Goal: Task Accomplishment & Management: Manage account settings

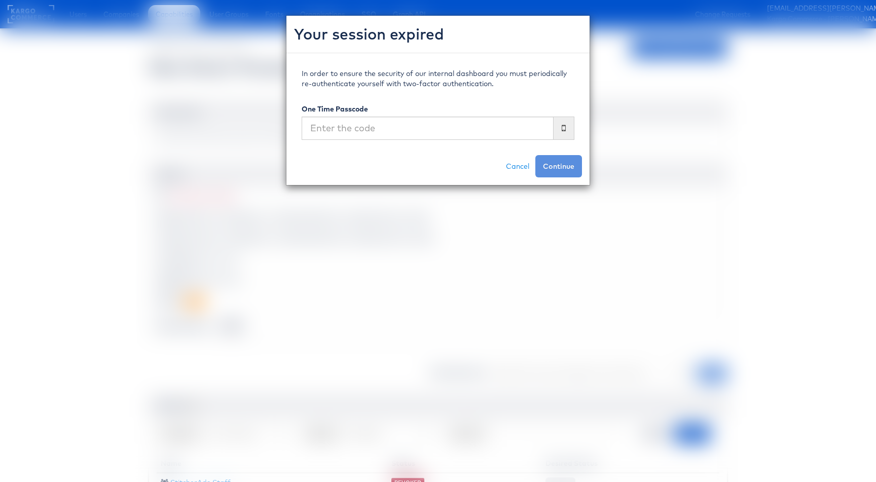
select select "UserGroup"
select select "REVOKED"
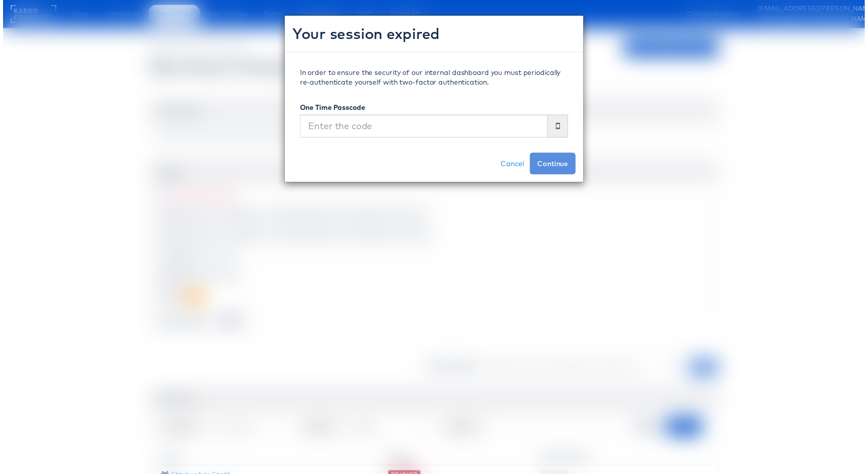
scroll to position [51, 0]
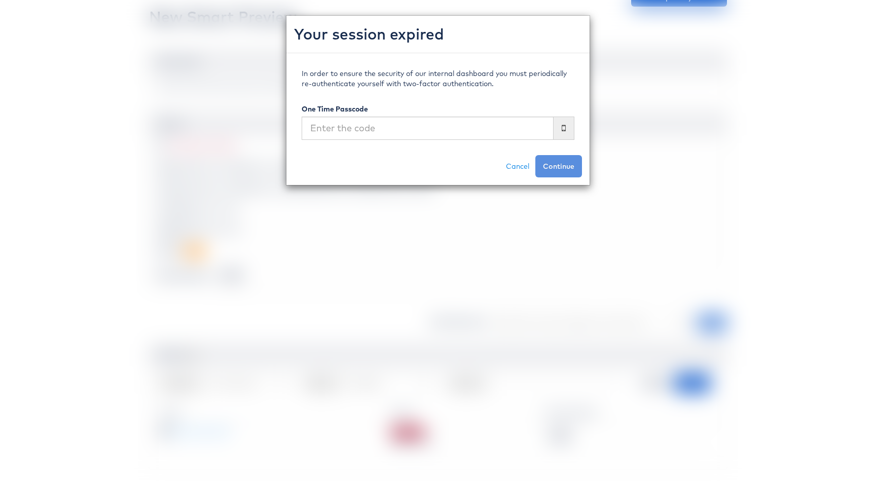
drag, startPoint x: 353, startPoint y: 145, endPoint x: 356, endPoint y: 129, distance: 16.6
click at [353, 145] on div "In order to ensure the security of our internal dashboard you must periodically…" at bounding box center [438, 108] width 288 height 94
click at [356, 127] on input "text" at bounding box center [428, 128] width 252 height 23
type input "3"
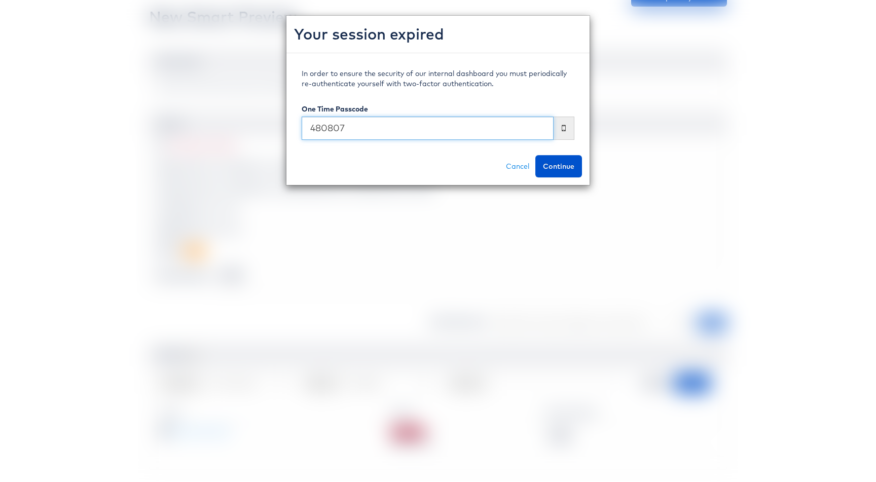
type input "480807"
click at [535, 155] on button "Continue" at bounding box center [558, 166] width 47 height 22
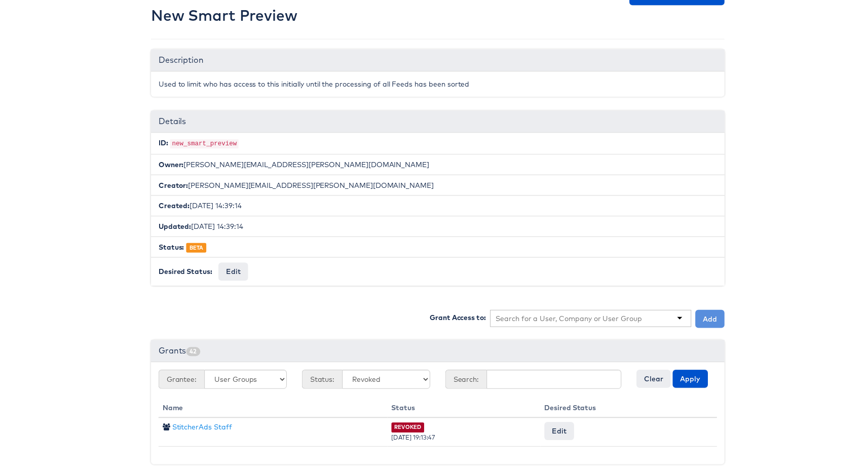
scroll to position [58, 0]
click at [385, 373] on select "Any Active Pending Denied Revoked Expired" at bounding box center [386, 382] width 89 height 19
select select "ACTIVE"
click at [224, 375] on select "Any Users Companies User Groups" at bounding box center [244, 382] width 83 height 19
select select
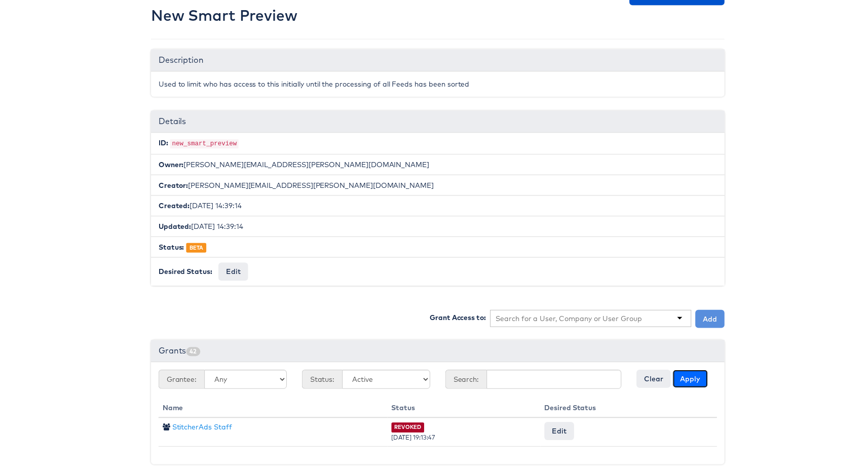
click at [676, 378] on button "Apply" at bounding box center [692, 382] width 35 height 18
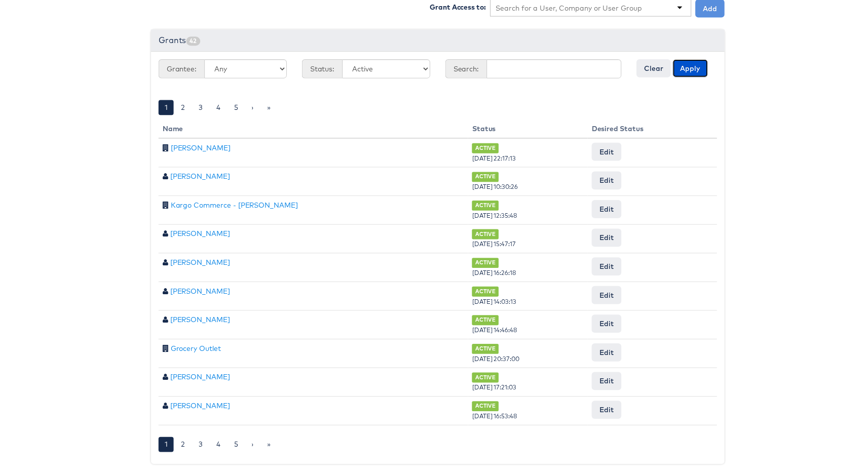
scroll to position [371, 0]
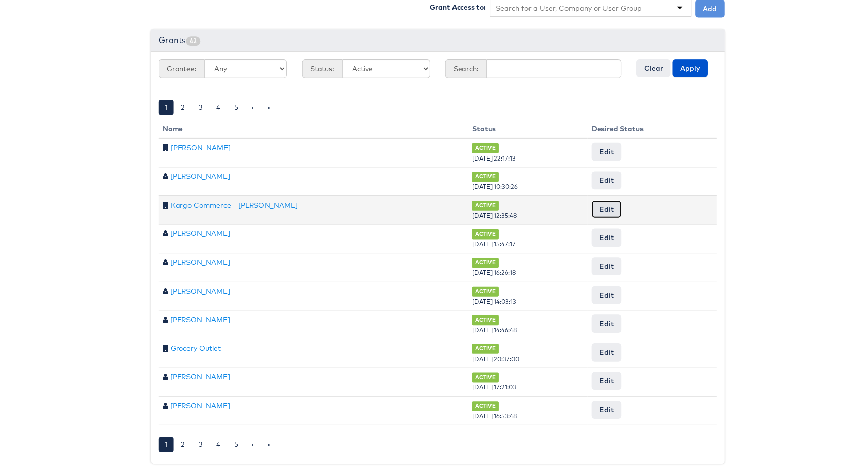
click at [612, 204] on button "Edit" at bounding box center [608, 211] width 30 height 18
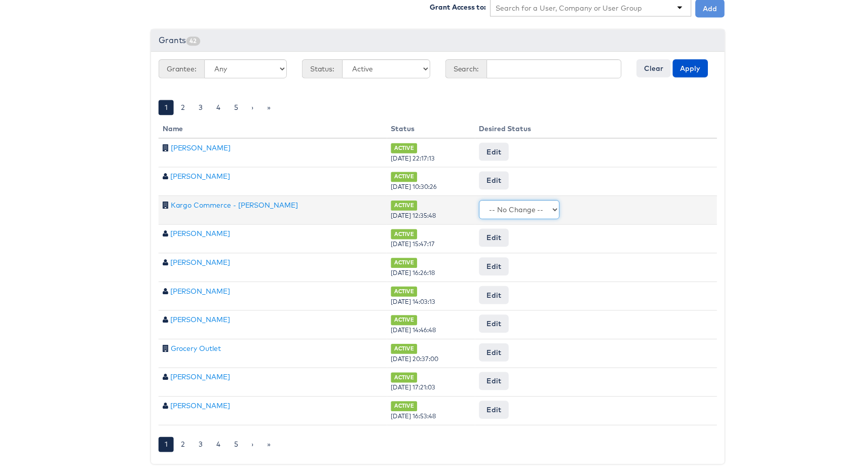
click at [537, 202] on select "-- No Change -- Active Revoked" at bounding box center [520, 211] width 81 height 19
select select "REVOKED"
click at [673, 206] on input "Request Change" at bounding box center [686, 211] width 58 height 14
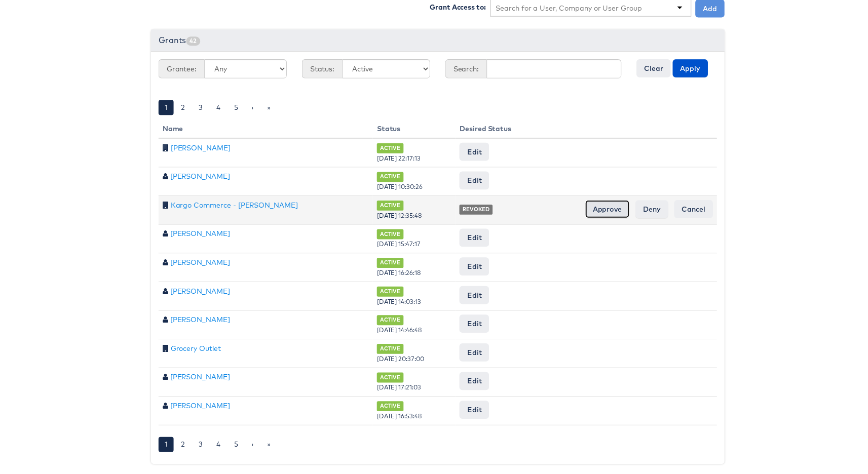
click at [614, 202] on input "Approve" at bounding box center [609, 211] width 45 height 18
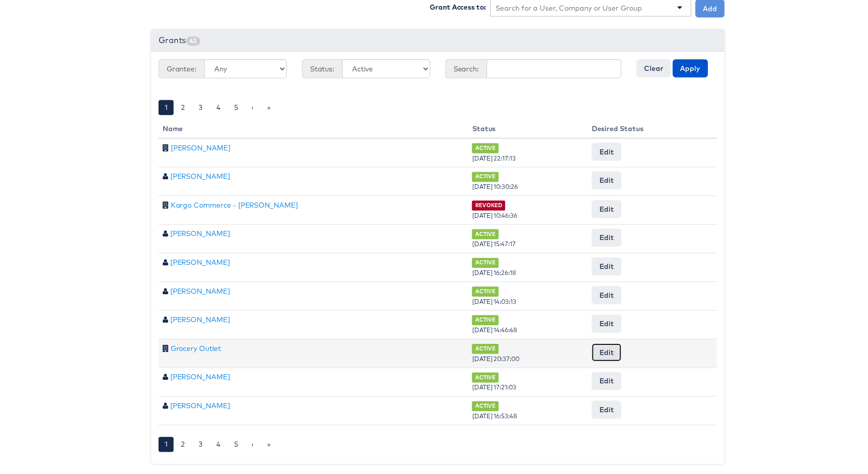
click at [598, 346] on button "Edit" at bounding box center [608, 355] width 30 height 18
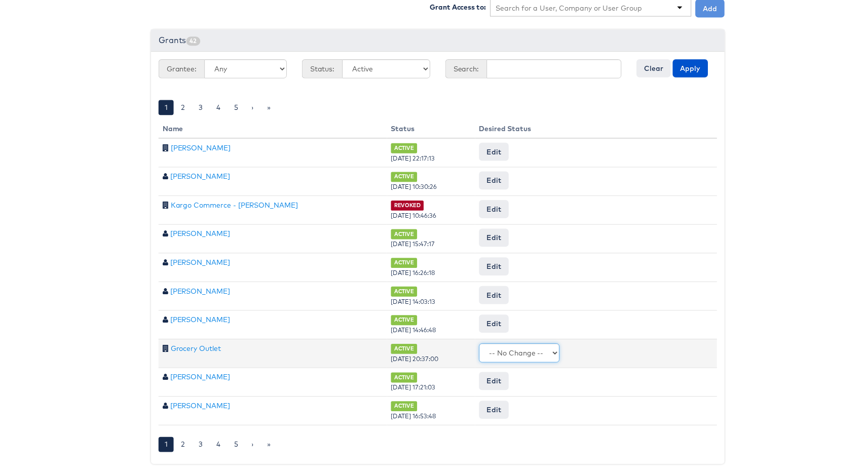
click at [526, 346] on select "-- No Change -- Active Revoked" at bounding box center [520, 355] width 81 height 19
select select "REVOKED"
click at [661, 349] on input "Request Change" at bounding box center [686, 356] width 58 height 14
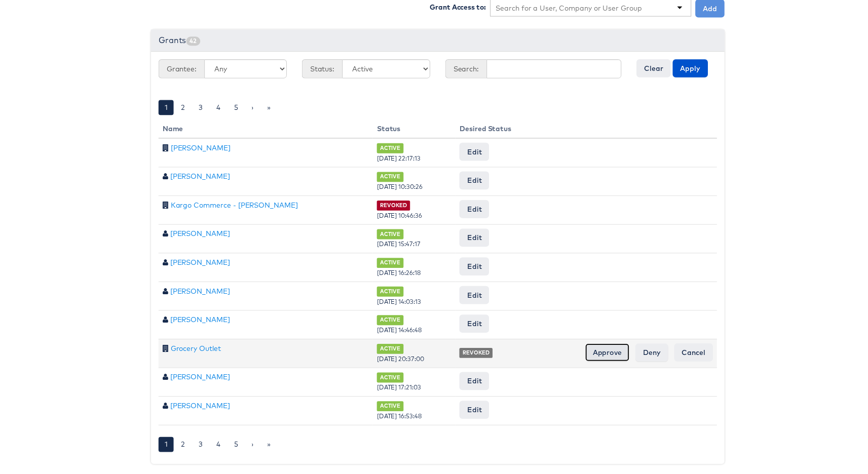
click at [610, 348] on input "Approve" at bounding box center [609, 355] width 45 height 18
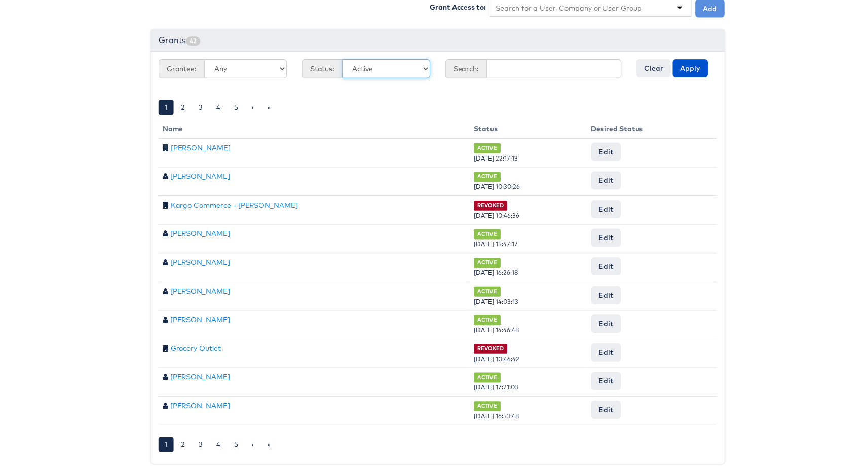
click at [395, 60] on select "Any Active Pending Denied Revoked Expired" at bounding box center [386, 69] width 89 height 19
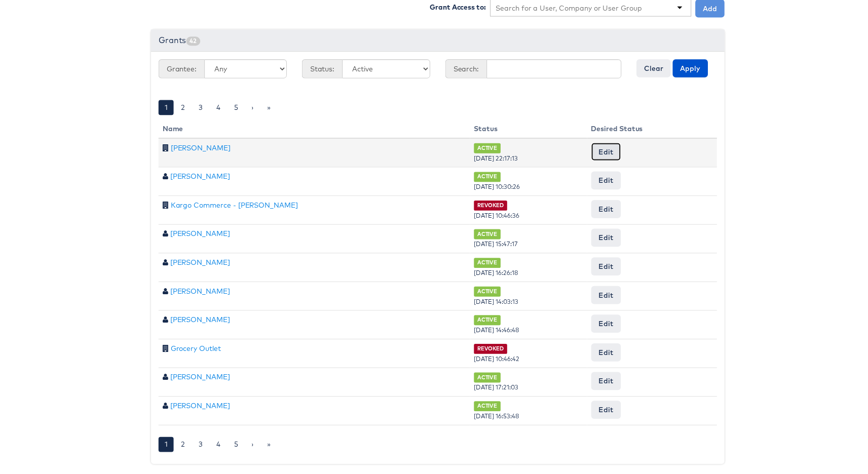
click at [606, 147] on button "Edit" at bounding box center [608, 153] width 30 height 18
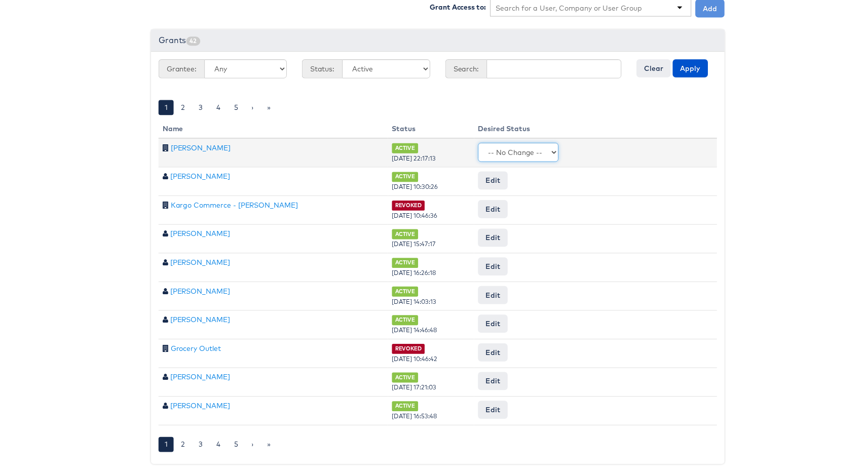
click at [531, 148] on select "-- No Change -- Active Revoked" at bounding box center [519, 153] width 81 height 19
select select "REVOKED"
click at [666, 148] on input "Request Change" at bounding box center [686, 154] width 58 height 14
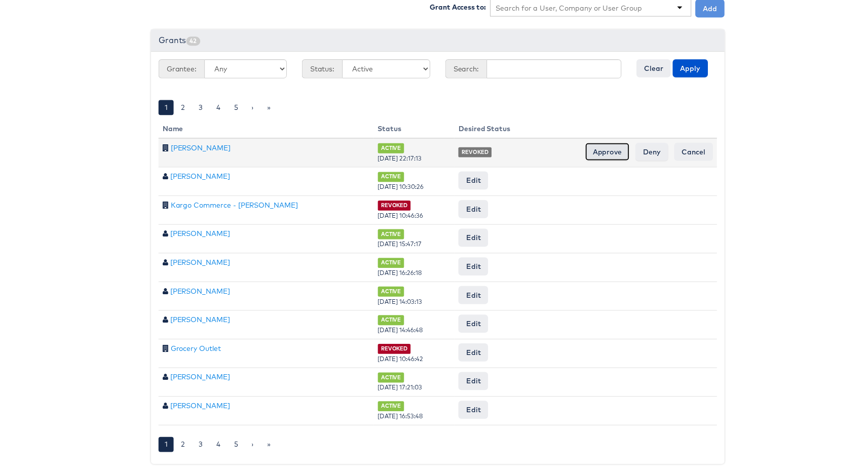
click at [604, 144] on input "Approve" at bounding box center [609, 153] width 45 height 18
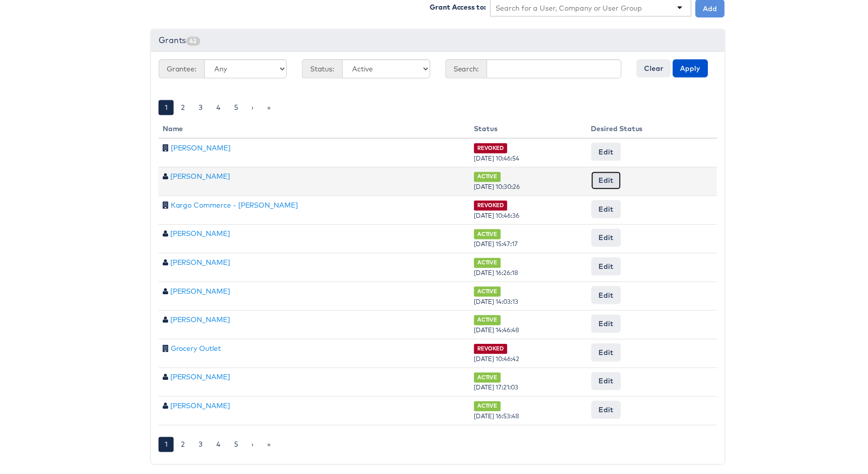
click at [598, 173] on button "Edit" at bounding box center [608, 182] width 30 height 18
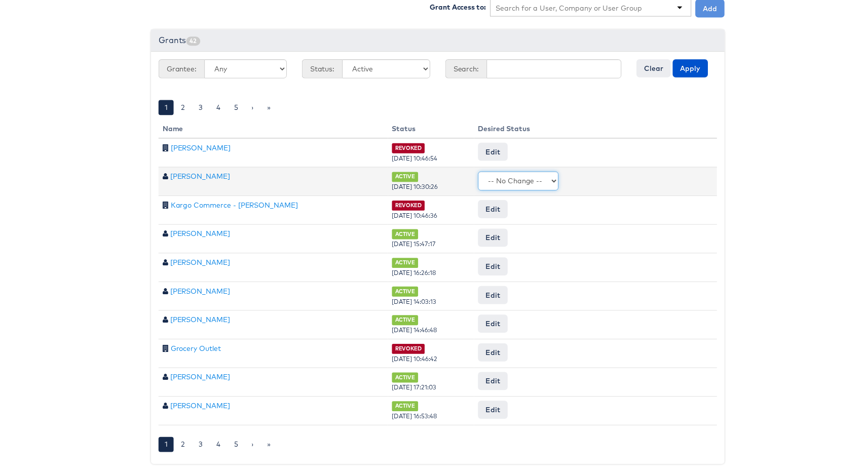
click at [530, 180] on select "-- No Change -- Active Revoked" at bounding box center [519, 182] width 81 height 19
select select "REVOKED"
click at [672, 176] on input "Request Change" at bounding box center [686, 182] width 58 height 14
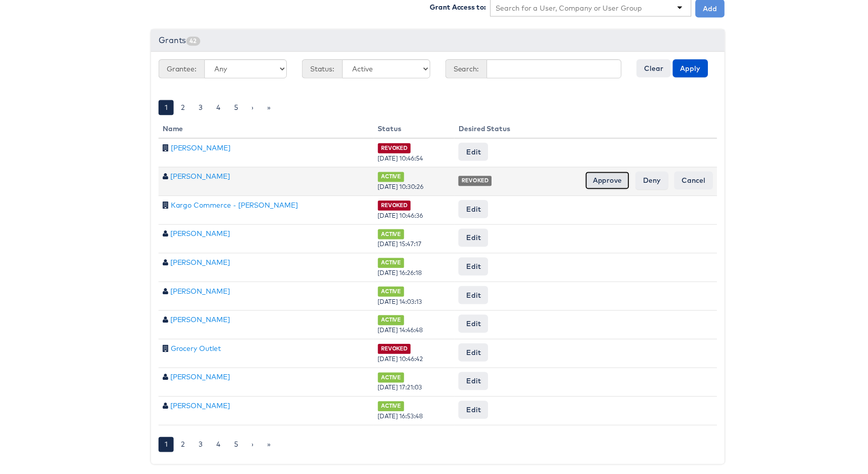
click at [602, 176] on input "Approve" at bounding box center [609, 182] width 45 height 18
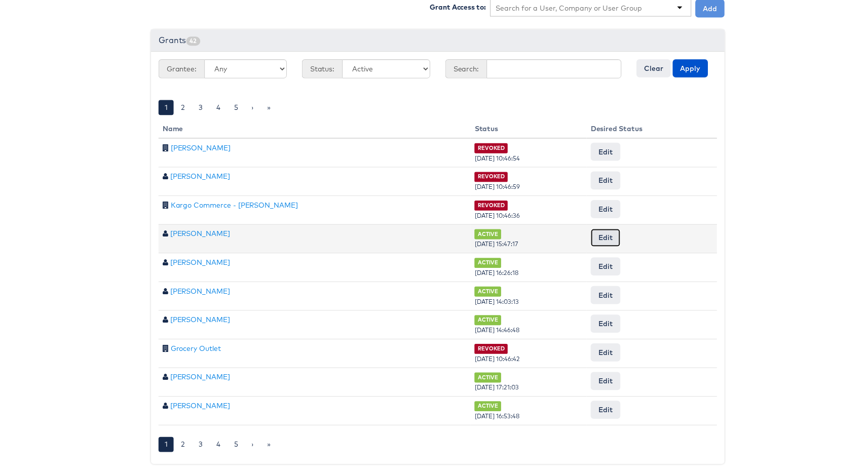
click at [604, 231] on button "Edit" at bounding box center [607, 240] width 30 height 18
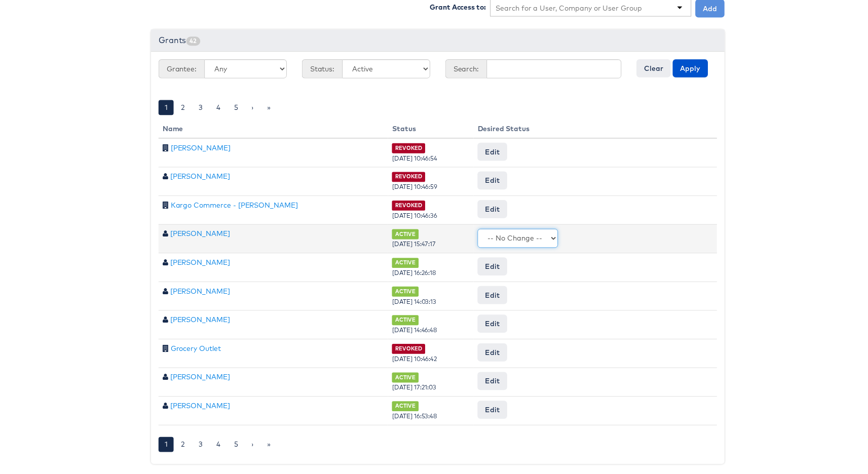
click at [523, 236] on select "-- No Change -- Active Revoked" at bounding box center [518, 240] width 81 height 19
select select "REVOKED"
click at [672, 233] on input "Request Change" at bounding box center [686, 240] width 58 height 14
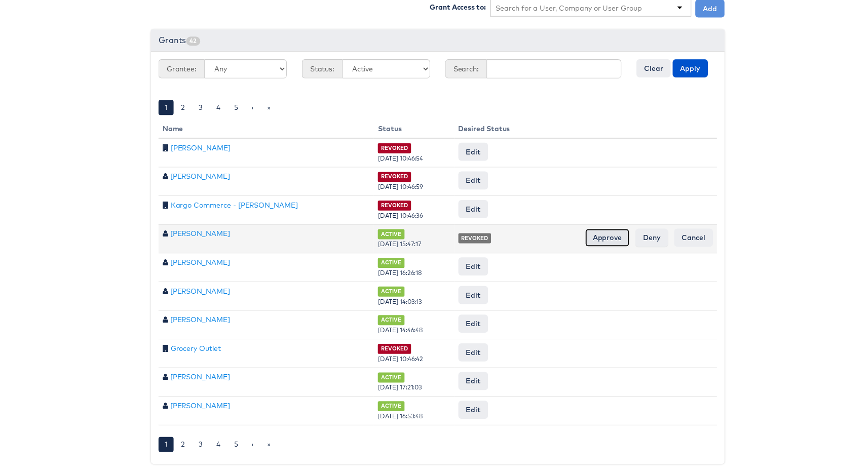
click at [603, 234] on input "Approve" at bounding box center [609, 240] width 45 height 18
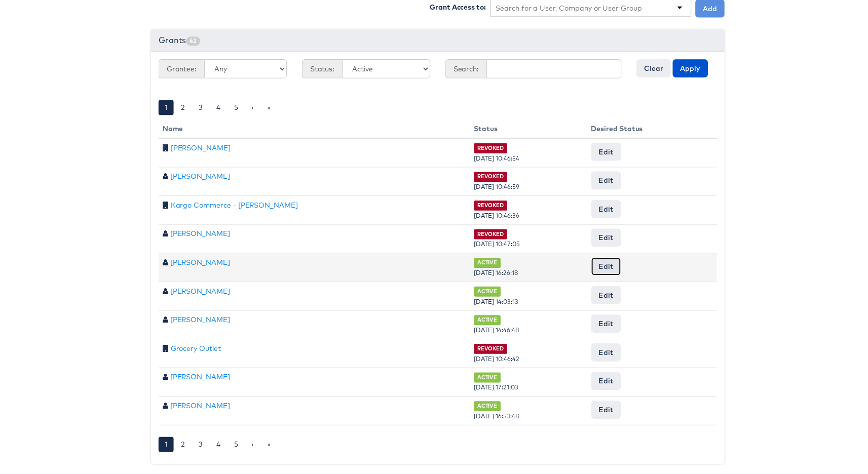
click at [599, 261] on button "Edit" at bounding box center [608, 269] width 30 height 18
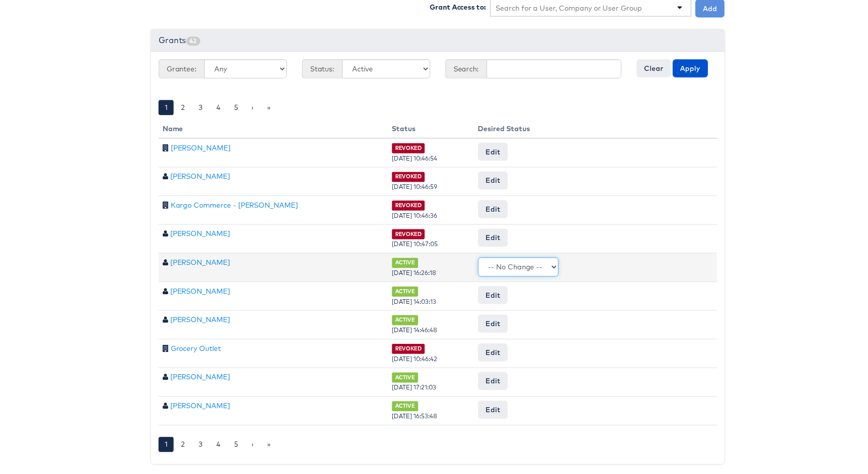
click at [527, 260] on select "-- No Change -- Active Revoked" at bounding box center [519, 269] width 81 height 19
select select "REVOKED"
click at [662, 263] on input "Request Change" at bounding box center [686, 269] width 58 height 14
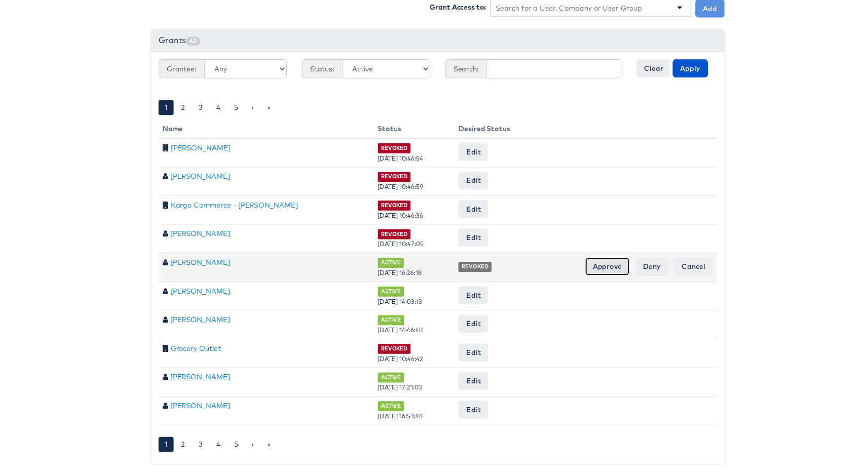
click at [612, 263] on input "Approve" at bounding box center [609, 269] width 45 height 18
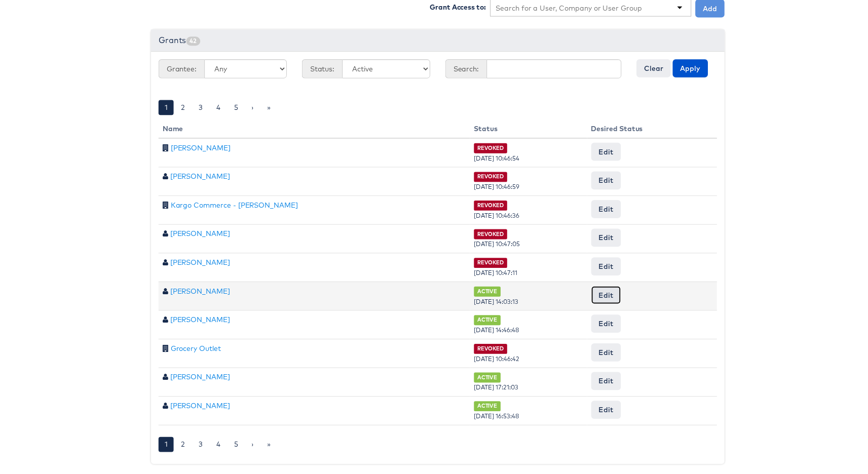
click at [603, 291] on button "Edit" at bounding box center [608, 297] width 30 height 18
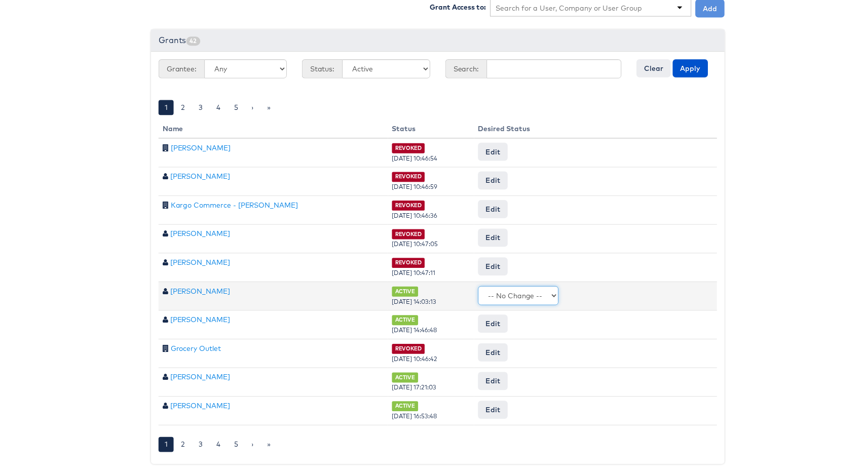
click at [555, 288] on select "-- No Change -- Active Revoked" at bounding box center [519, 297] width 81 height 19
select select "REVOKED"
click at [660, 293] on input "Request Change" at bounding box center [686, 298] width 58 height 14
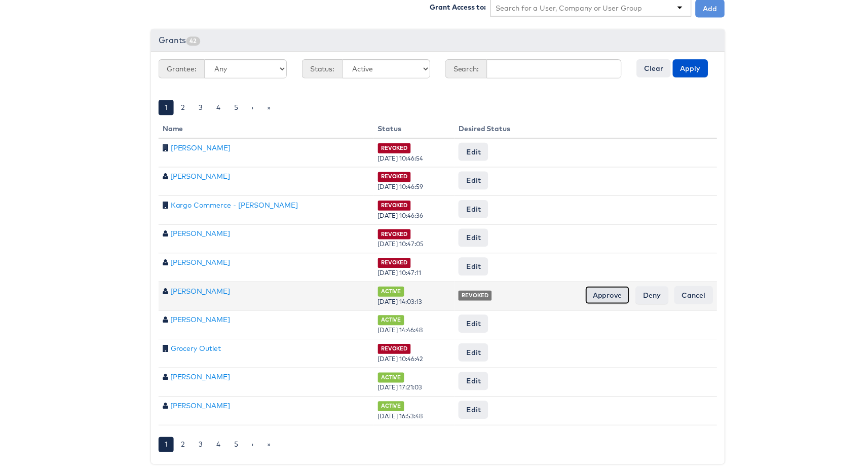
click at [607, 292] on input "Approve" at bounding box center [609, 297] width 45 height 18
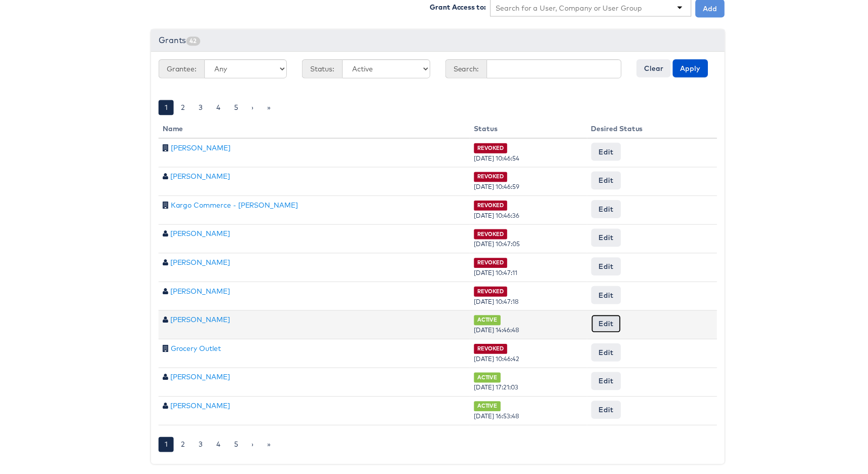
click at [602, 320] on button "Edit" at bounding box center [608, 326] width 30 height 18
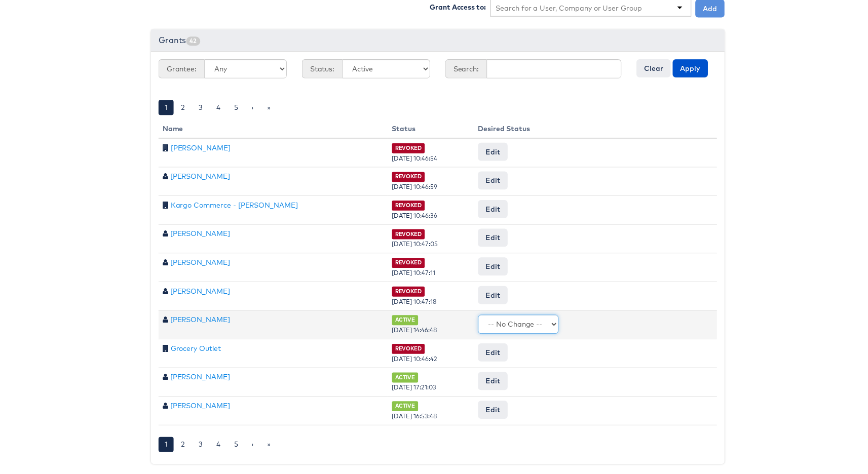
click at [537, 317] on select "-- No Change -- Active Revoked" at bounding box center [519, 326] width 81 height 19
select select "REVOKED"
click at [667, 320] on input "Request Change" at bounding box center [686, 327] width 58 height 14
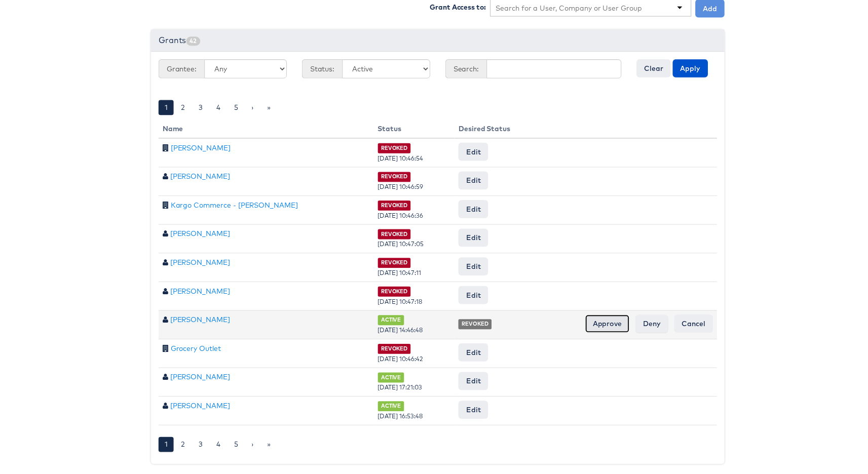
click at [603, 323] on input "Approve" at bounding box center [609, 326] width 45 height 18
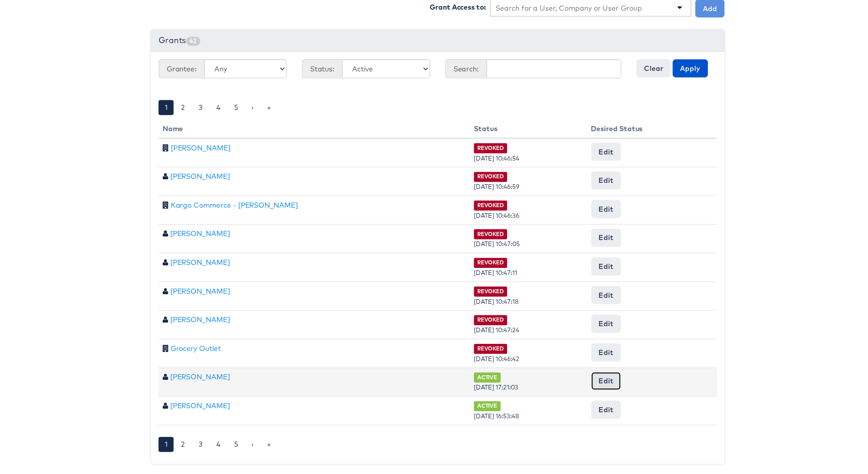
click at [606, 380] on button "Edit" at bounding box center [608, 384] width 30 height 18
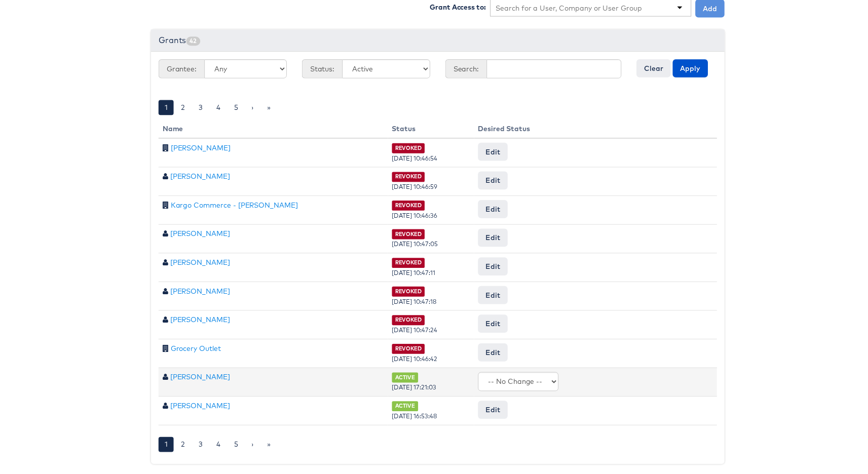
click at [517, 371] on td "Edit -- No Change -- Active Revoked Request Change" at bounding box center [596, 385] width 245 height 29
click at [519, 375] on select "-- No Change -- Active Revoked" at bounding box center [519, 384] width 81 height 19
select select "REVOKED"
click at [666, 379] on input "Request Change" at bounding box center [686, 385] width 58 height 14
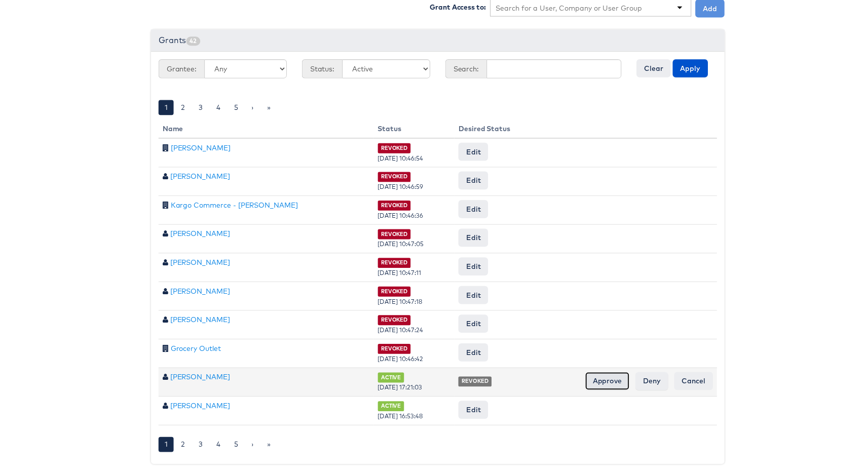
click at [616, 380] on input "Approve" at bounding box center [609, 384] width 45 height 18
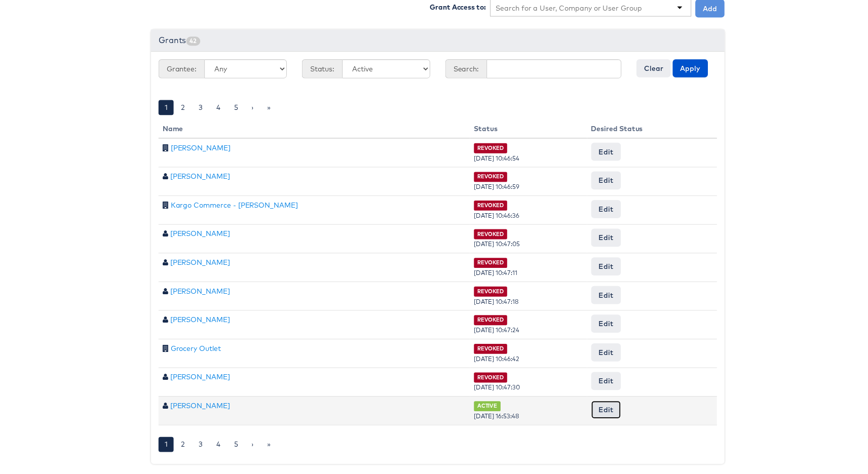
click at [611, 411] on button "Edit" at bounding box center [608, 413] width 30 height 18
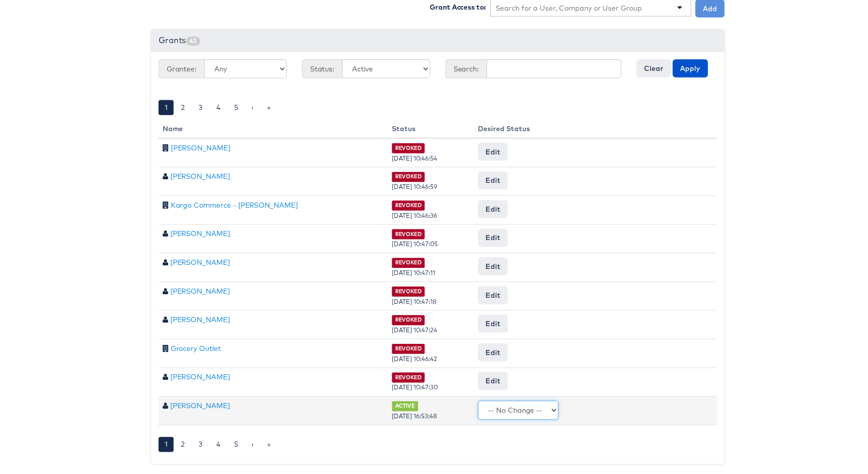
click at [521, 408] on select "-- No Change -- Active Revoked" at bounding box center [519, 413] width 81 height 19
select select "REVOKED"
click at [673, 410] on input "Request Change" at bounding box center [686, 414] width 58 height 14
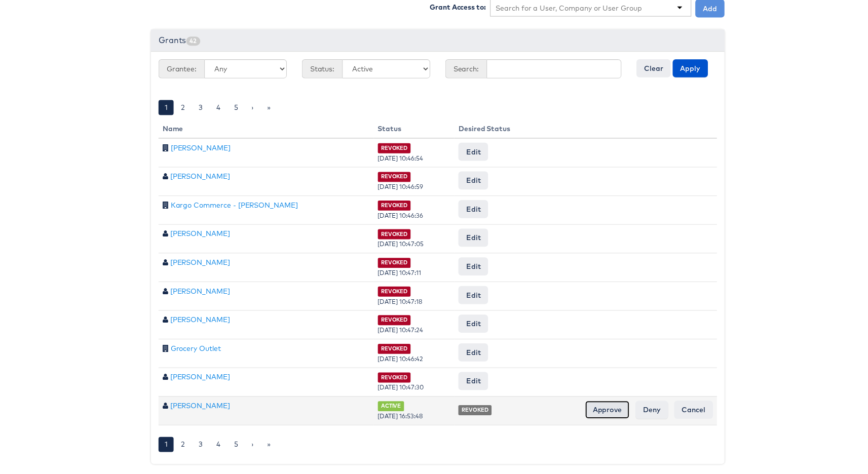
click at [609, 409] on input "Approve" at bounding box center [609, 413] width 45 height 18
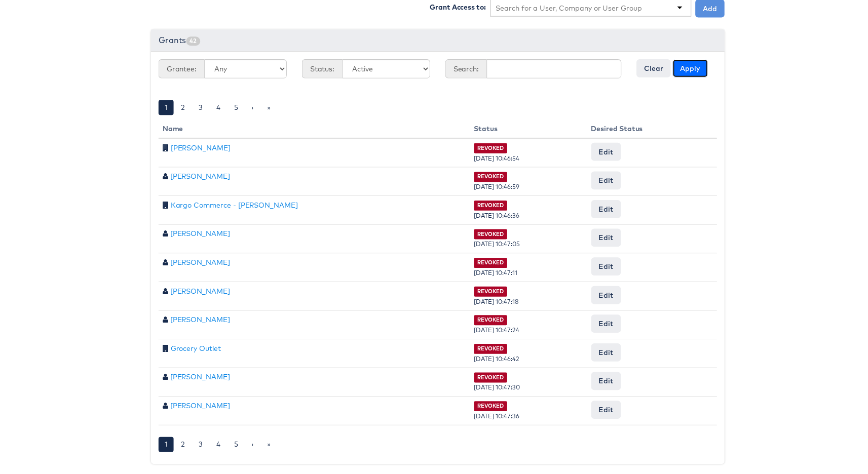
click at [686, 63] on button "Apply" at bounding box center [692, 69] width 35 height 18
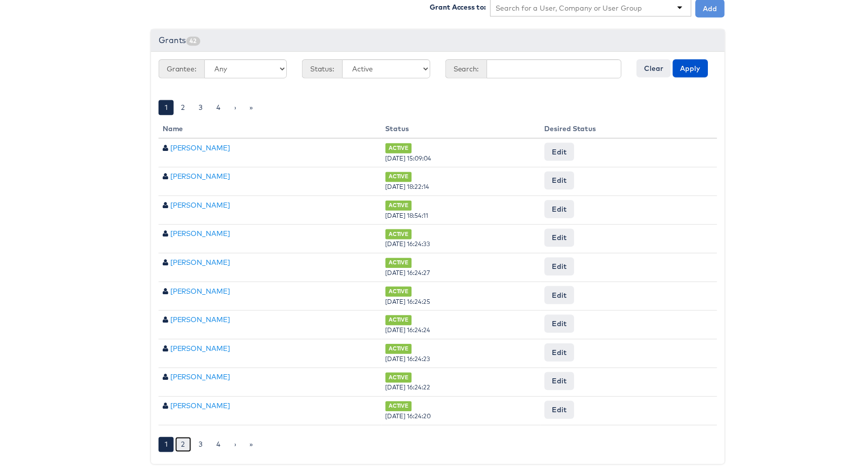
click at [182, 441] on link "2" at bounding box center [181, 448] width 16 height 15
click at [224, 441] on link "3" at bounding box center [232, 448] width 16 height 15
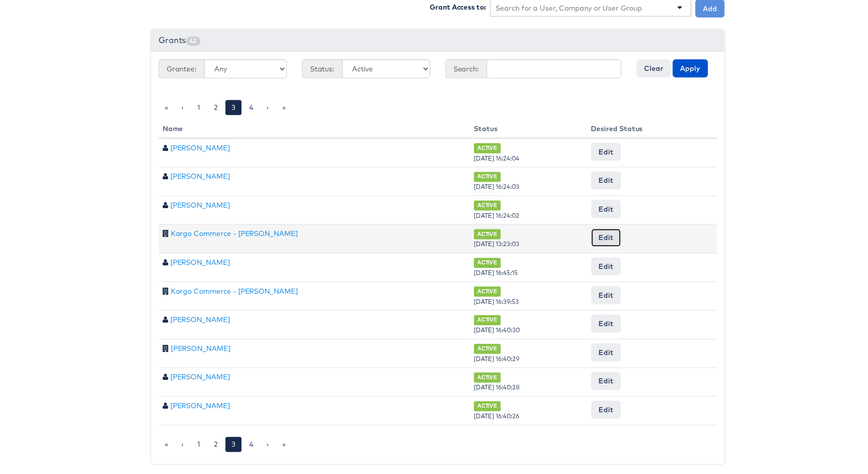
click at [612, 233] on button "Edit" at bounding box center [608, 240] width 30 height 18
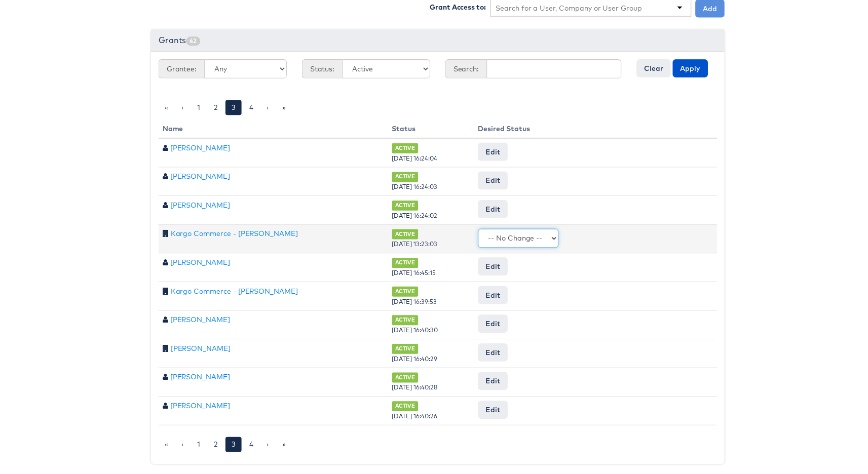
click at [528, 236] on select "-- No Change -- Active Revoked" at bounding box center [519, 240] width 81 height 19
select select "REVOKED"
click at [683, 233] on input "Request Change" at bounding box center [686, 240] width 58 height 14
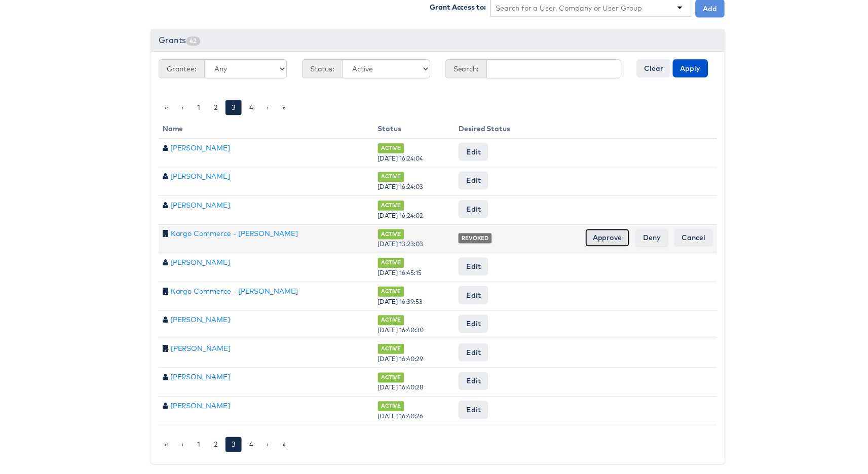
click at [604, 232] on input "Approve" at bounding box center [609, 240] width 45 height 18
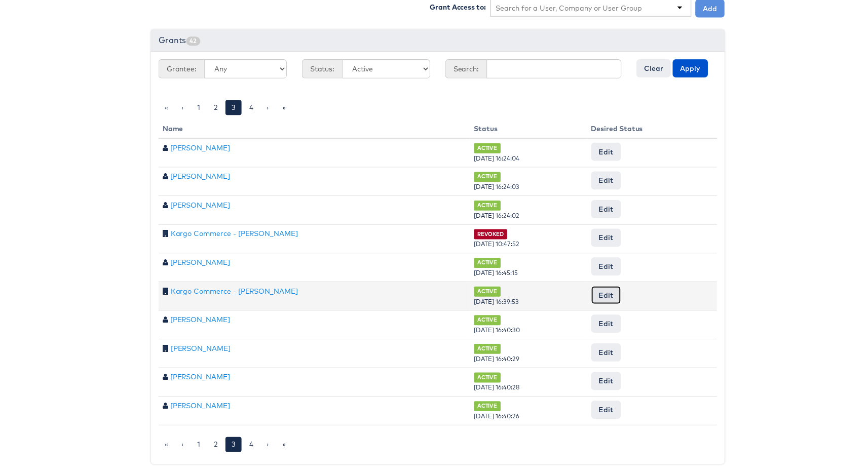
click at [601, 288] on button "Edit" at bounding box center [608, 297] width 30 height 18
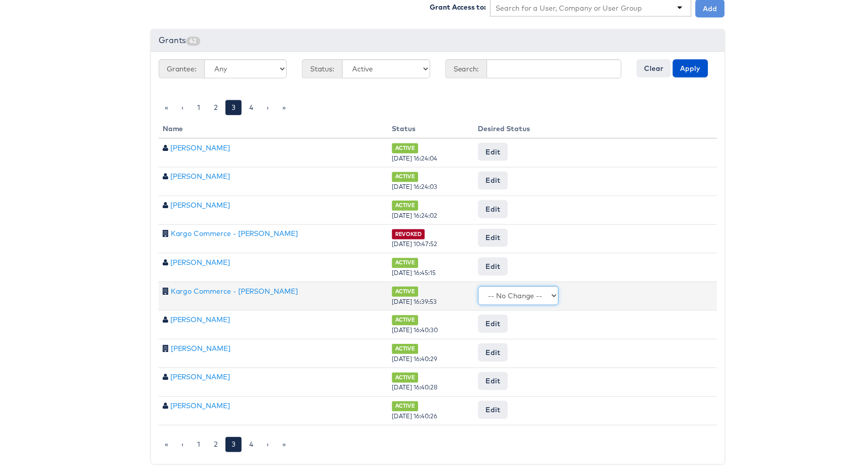
click at [531, 294] on select "-- No Change -- Active Revoked" at bounding box center [519, 297] width 81 height 19
select select "REVOKED"
click at [682, 292] on input "Request Change" at bounding box center [686, 298] width 58 height 14
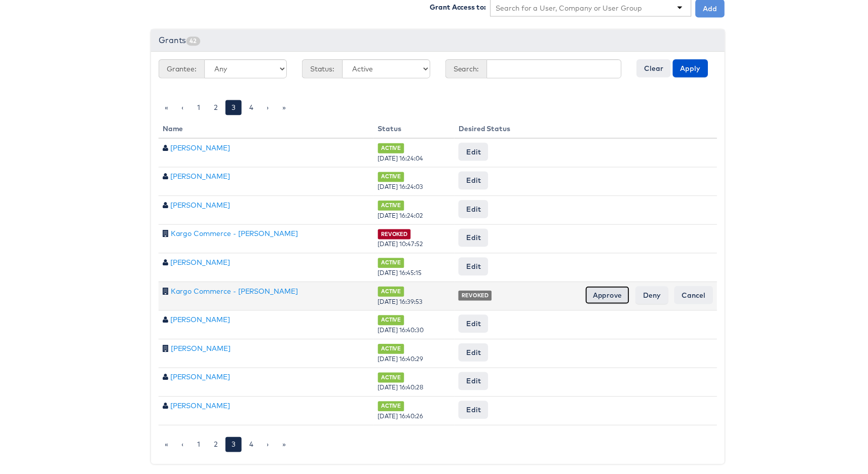
click at [606, 294] on input "Approve" at bounding box center [609, 297] width 45 height 18
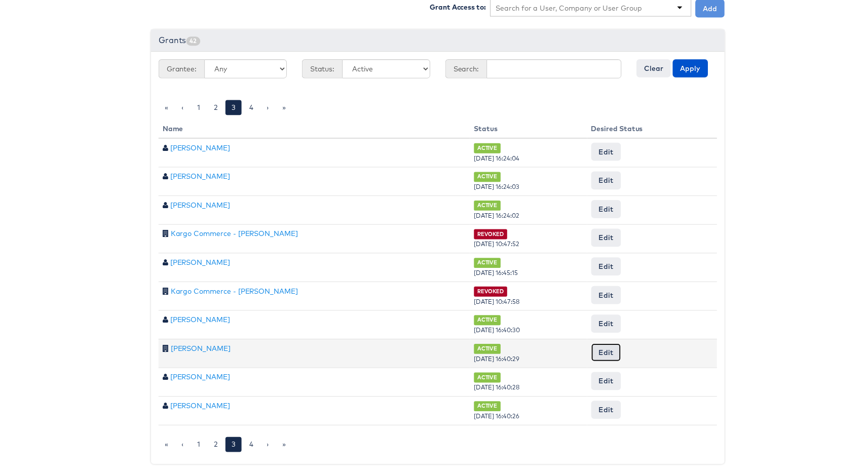
click at [613, 346] on button "Edit" at bounding box center [608, 355] width 30 height 18
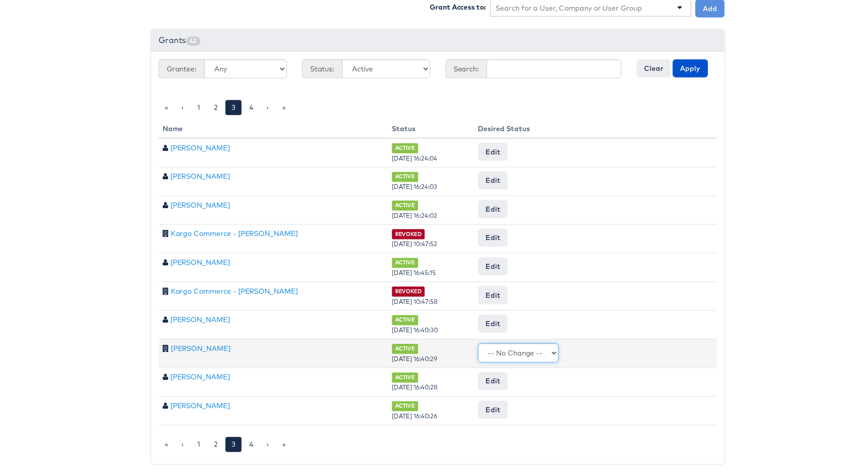
click at [547, 348] on select "-- No Change -- Active Revoked" at bounding box center [519, 355] width 81 height 19
select select "REVOKED"
click at [658, 349] on input "Request Change" at bounding box center [686, 356] width 58 height 14
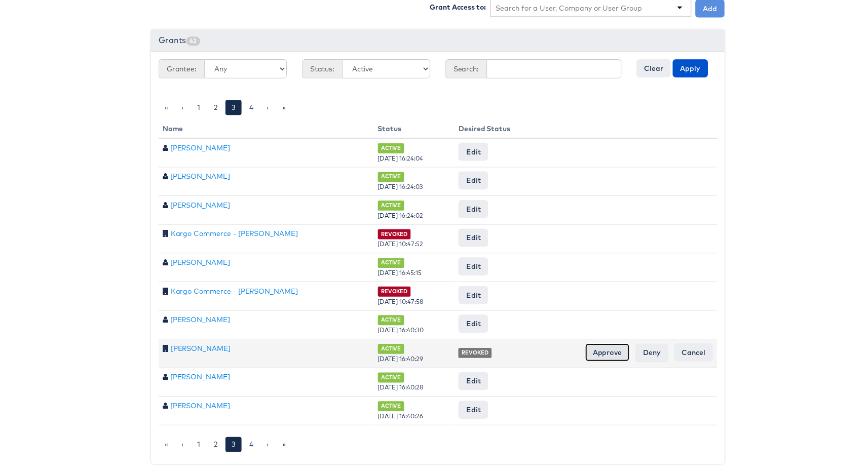
click at [613, 346] on input "Approve" at bounding box center [609, 355] width 45 height 18
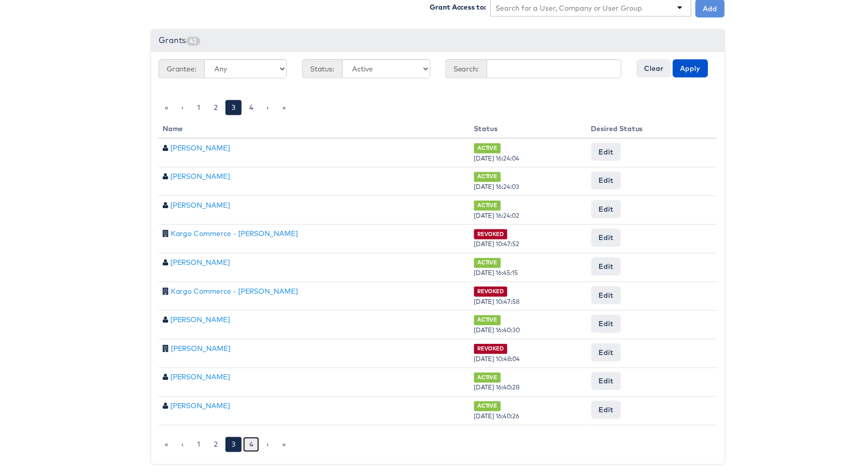
click at [245, 444] on link "4" at bounding box center [250, 448] width 16 height 15
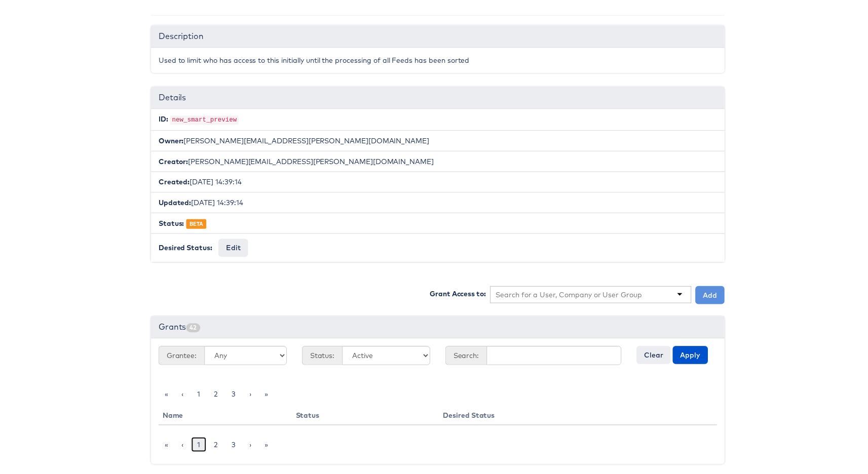
click at [190, 441] on link "1" at bounding box center [197, 448] width 15 height 15
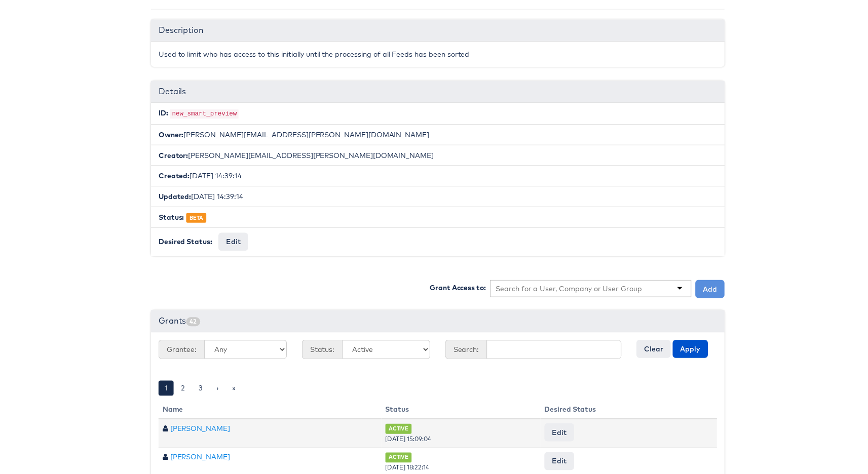
click at [194, 441] on td "[PERSON_NAME]" at bounding box center [269, 436] width 225 height 29
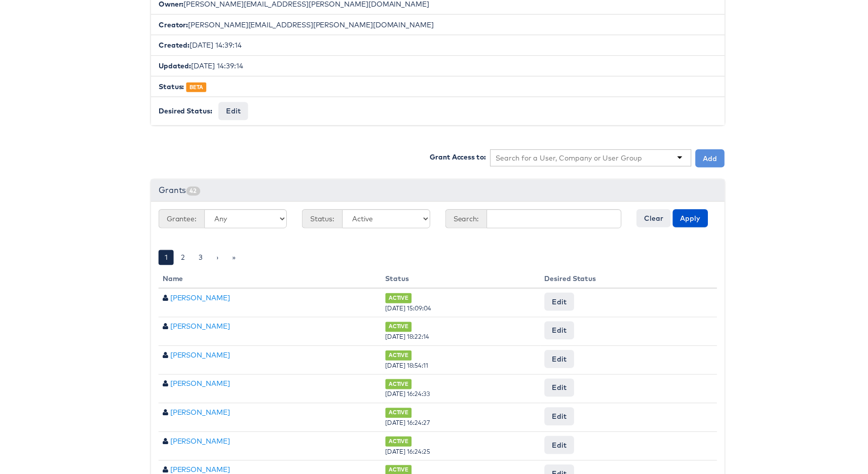
scroll to position [371, 0]
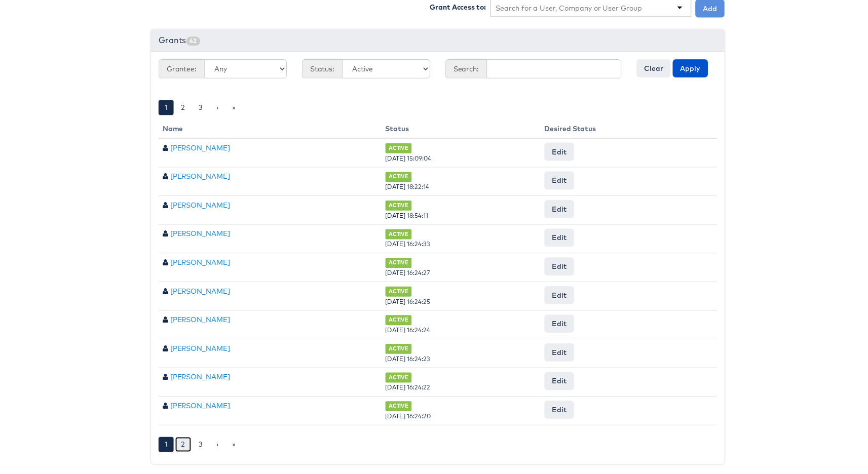
click at [182, 445] on link "2" at bounding box center [181, 448] width 16 height 15
click at [229, 442] on link "3" at bounding box center [232, 448] width 16 height 15
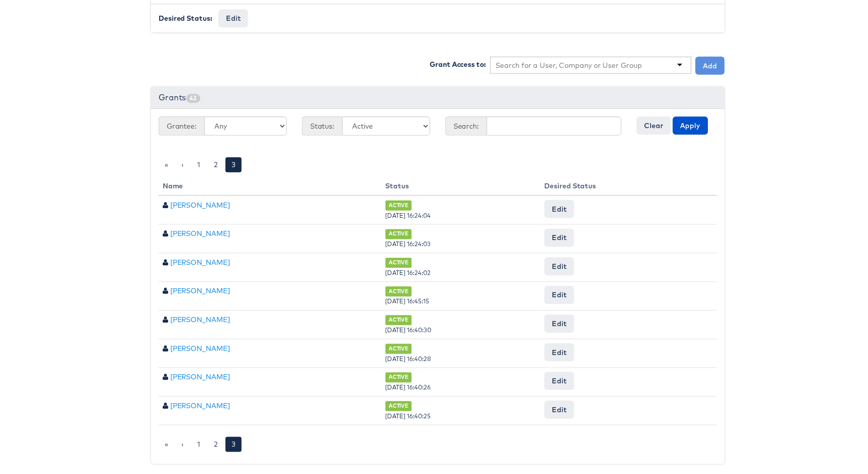
scroll to position [313, 0]
click at [213, 441] on link "2" at bounding box center [214, 448] width 16 height 15
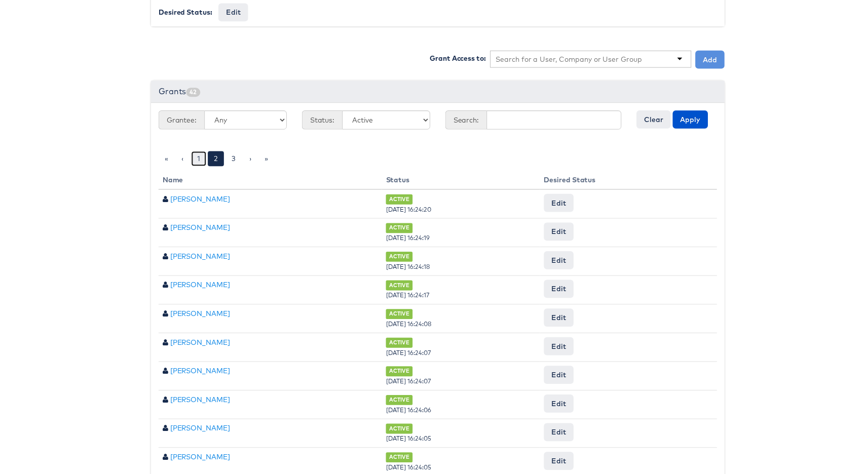
click at [197, 159] on link "1" at bounding box center [197, 160] width 15 height 15
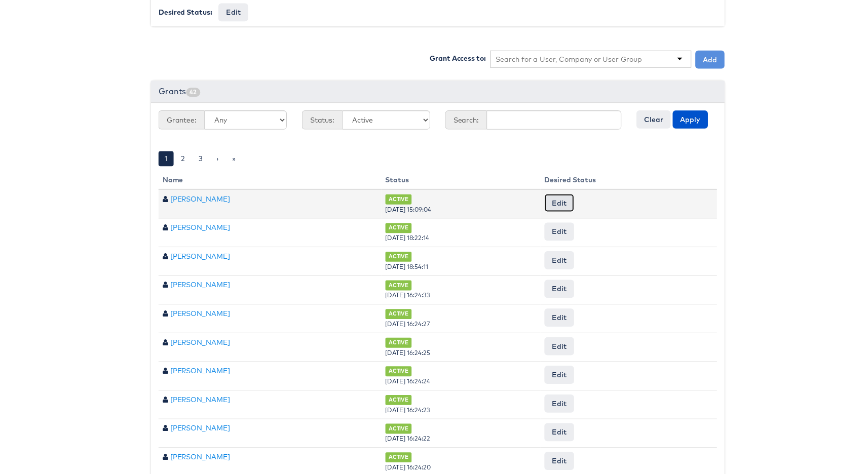
click at [571, 201] on button "Edit" at bounding box center [560, 205] width 30 height 18
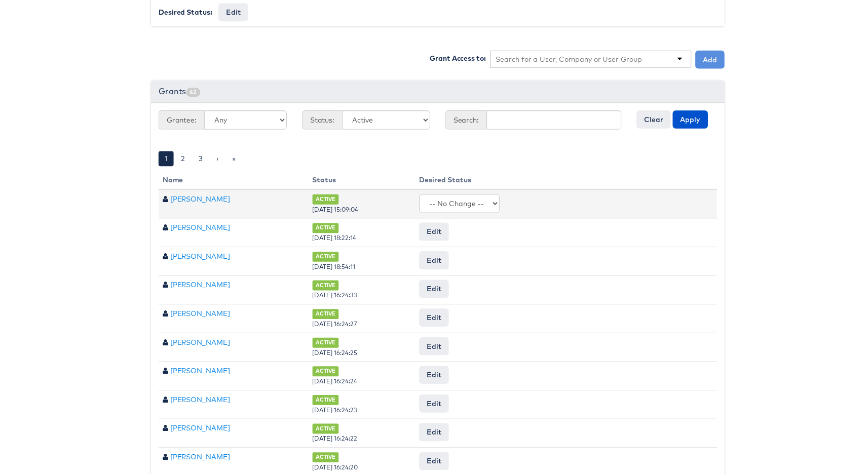
click at [486, 213] on td "Edit -- No Change -- Active Revoked Request Change" at bounding box center [567, 205] width 304 height 29
click at [471, 209] on select "-- No Change -- Active Revoked" at bounding box center [459, 205] width 81 height 19
select select "REVOKED"
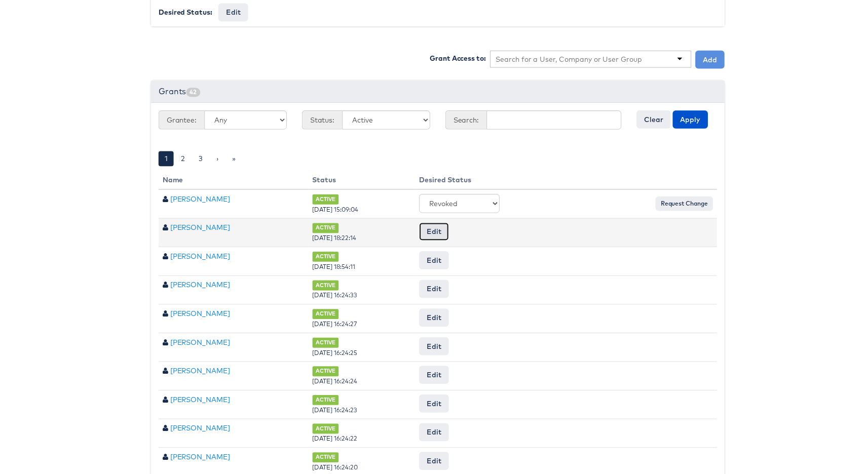
click at [449, 232] on button "Edit" at bounding box center [434, 234] width 30 height 18
click at [463, 235] on select "-- No Change -- Active Revoked" at bounding box center [459, 234] width 81 height 19
select select "REVOKED"
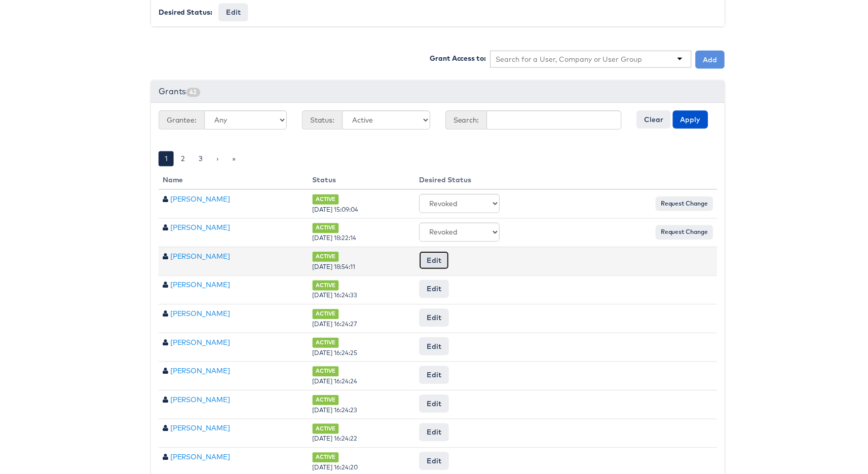
click at [449, 260] on button "Edit" at bounding box center [434, 262] width 30 height 18
click at [460, 267] on select "-- No Change -- Active Revoked" at bounding box center [459, 262] width 81 height 19
select select "REVOKED"
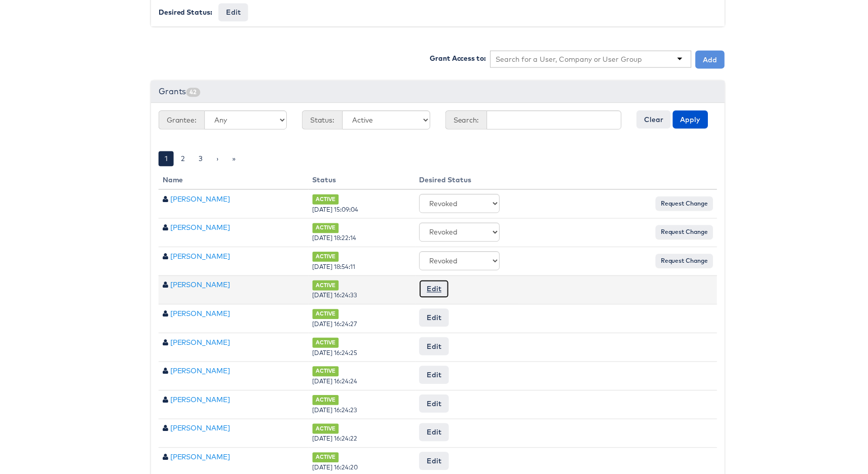
click at [446, 291] on button "Edit" at bounding box center [434, 291] width 30 height 18
click at [457, 298] on select "-- No Change -- Active Revoked" at bounding box center [459, 291] width 81 height 19
select select "REVOKED"
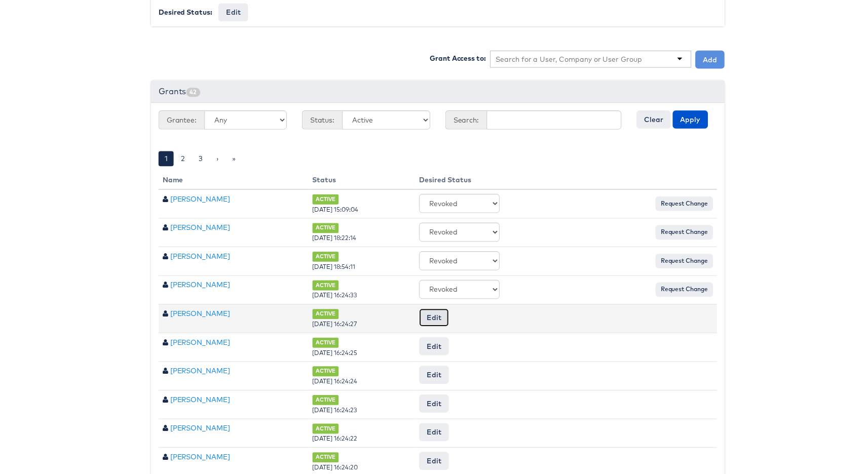
click at [449, 318] on button "Edit" at bounding box center [434, 320] width 30 height 18
click at [457, 323] on select "-- No Change -- Active Revoked" at bounding box center [459, 320] width 81 height 19
select select "REVOKED"
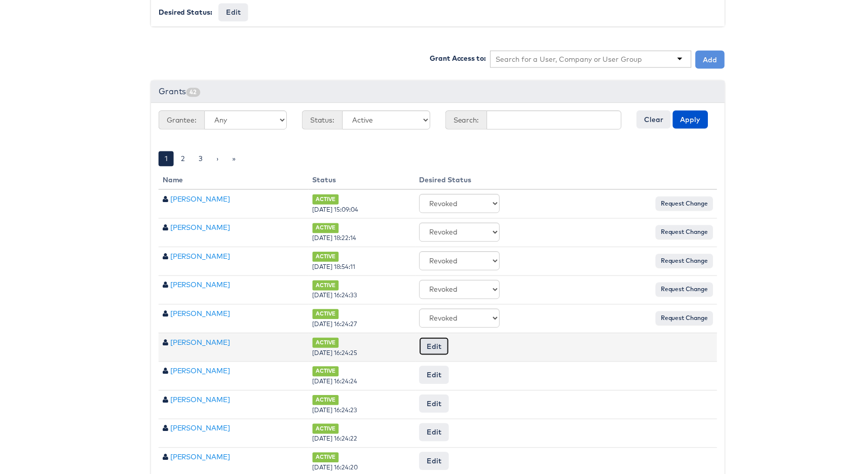
click at [449, 350] on button "Edit" at bounding box center [434, 349] width 30 height 18
click at [471, 351] on select "-- No Change -- Active Revoked" at bounding box center [459, 349] width 81 height 19
select select "REVOKED"
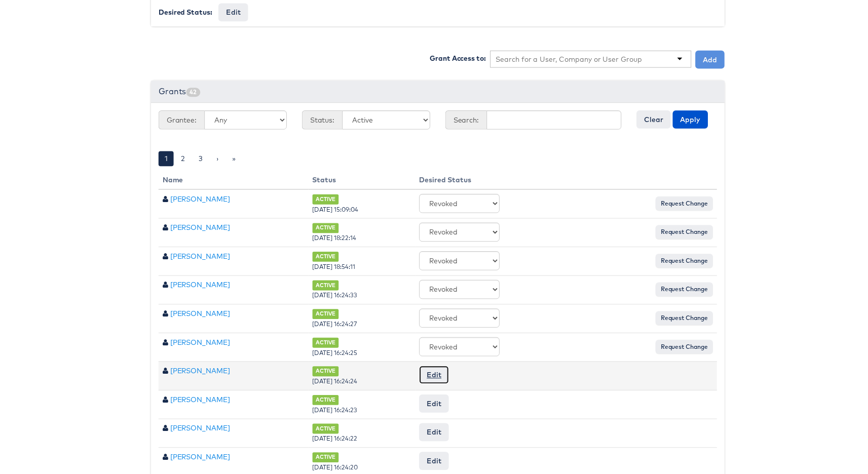
click at [449, 374] on button "Edit" at bounding box center [434, 378] width 30 height 18
click at [465, 376] on select "-- No Change -- Active Revoked" at bounding box center [459, 378] width 81 height 19
select select "REVOKED"
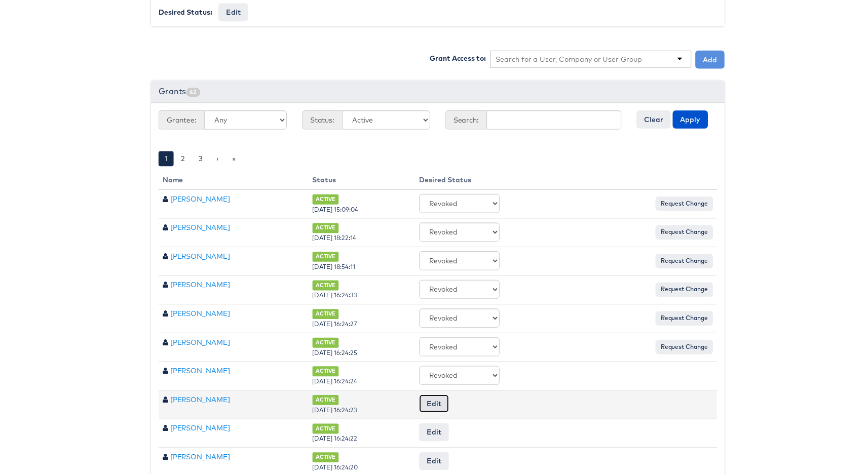
click at [449, 398] on button "Edit" at bounding box center [434, 407] width 30 height 18
click at [465, 402] on select "-- No Change -- Active Revoked" at bounding box center [459, 407] width 81 height 19
select select "REVOKED"
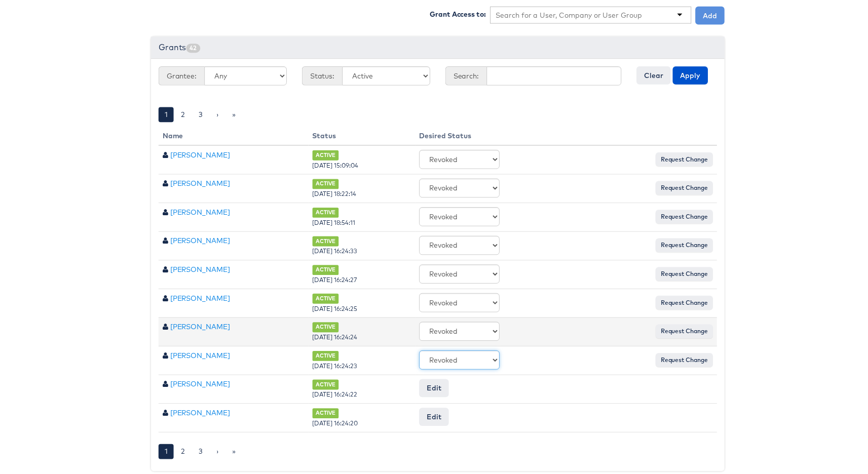
scroll to position [371, 0]
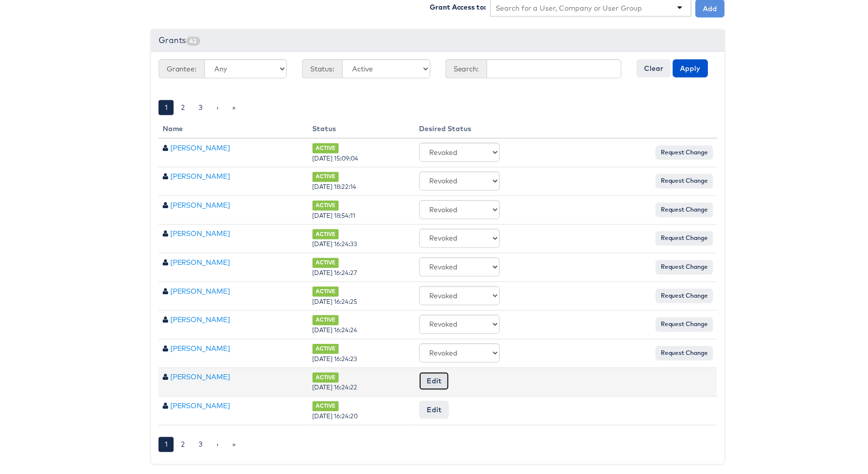
click at [444, 378] on button "Edit" at bounding box center [434, 384] width 30 height 18
click at [450, 375] on select "-- No Change -- Active Revoked" at bounding box center [459, 384] width 81 height 19
select select "REVOKED"
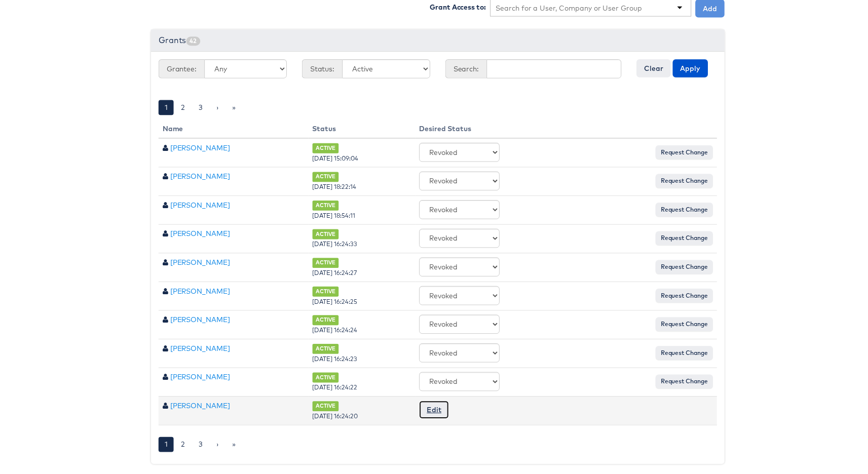
click at [449, 407] on button "Edit" at bounding box center [434, 413] width 30 height 18
click at [454, 409] on select "-- No Change -- Active Revoked" at bounding box center [459, 413] width 81 height 19
select select "REVOKED"
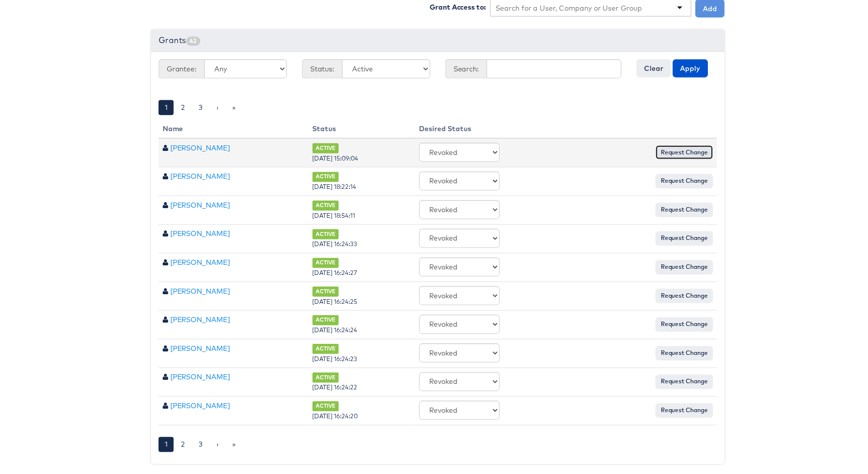
click at [672, 148] on input "Request Change" at bounding box center [686, 154] width 58 height 14
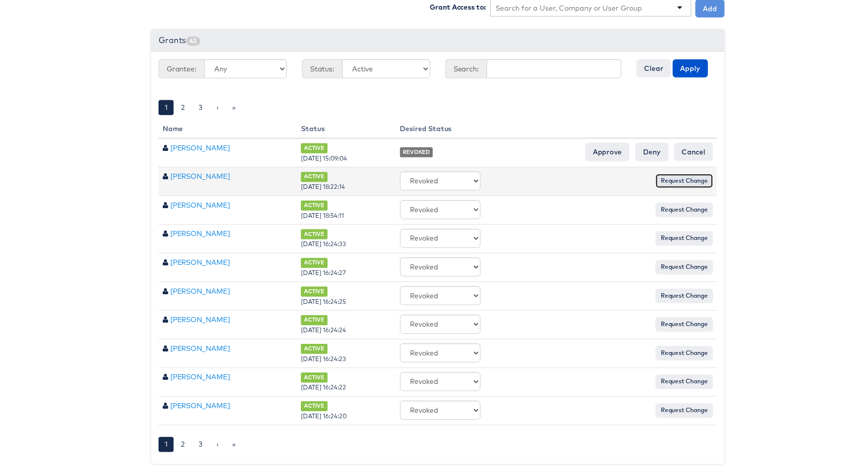
click at [674, 175] on input "Request Change" at bounding box center [686, 182] width 58 height 14
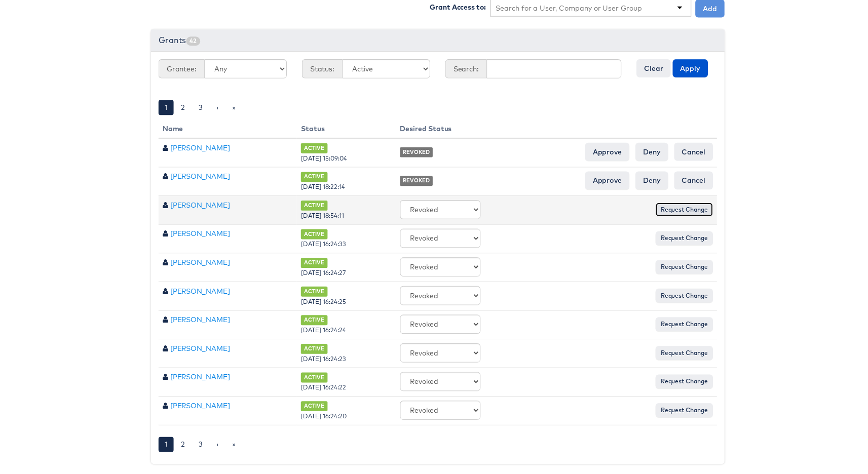
click at [674, 206] on input "Request Change" at bounding box center [686, 211] width 58 height 14
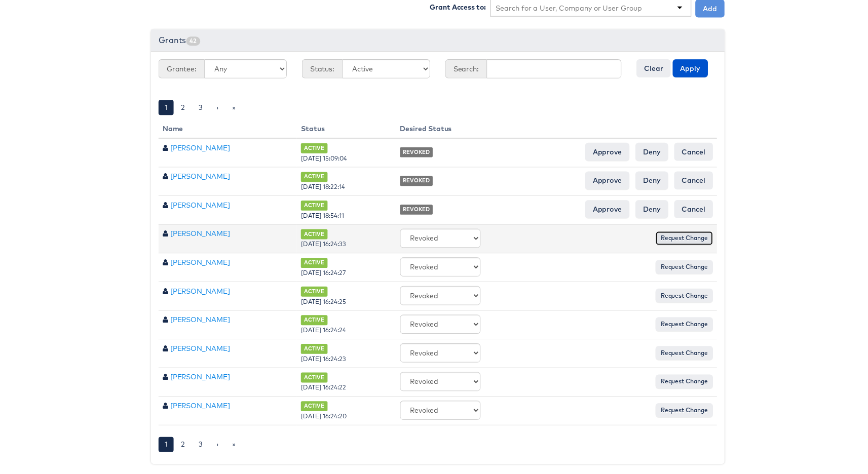
click at [672, 233] on input "Request Change" at bounding box center [686, 240] width 58 height 14
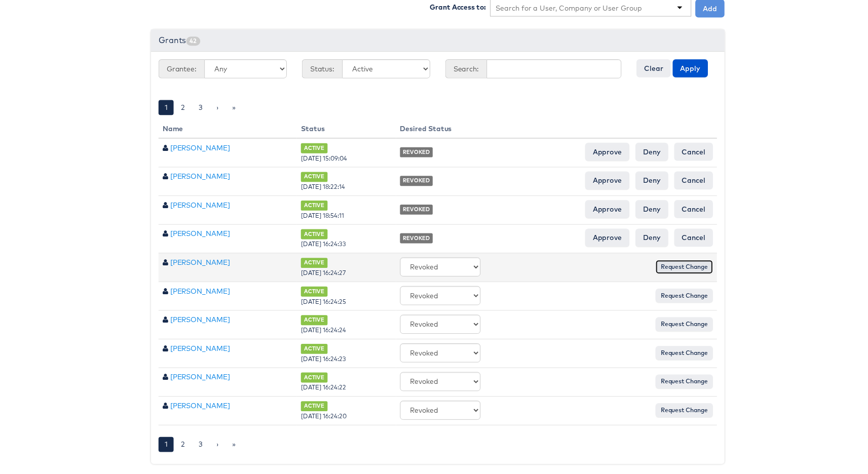
click at [677, 266] on input "Request Change" at bounding box center [686, 269] width 58 height 14
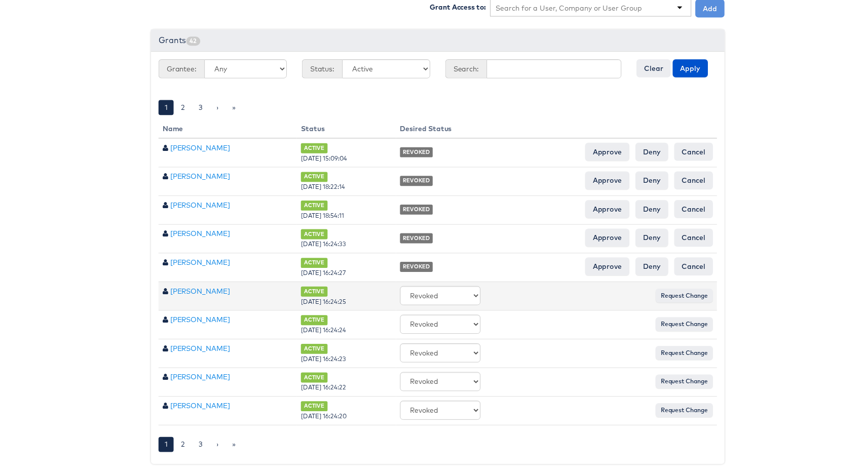
click at [678, 288] on div "-- No Change -- Active Revoked Request Change" at bounding box center [557, 297] width 315 height 19
drag, startPoint x: 677, startPoint y: 290, endPoint x: 680, endPoint y: 296, distance: 6.1
click at [677, 291] on input "Request Change" at bounding box center [686, 298] width 58 height 14
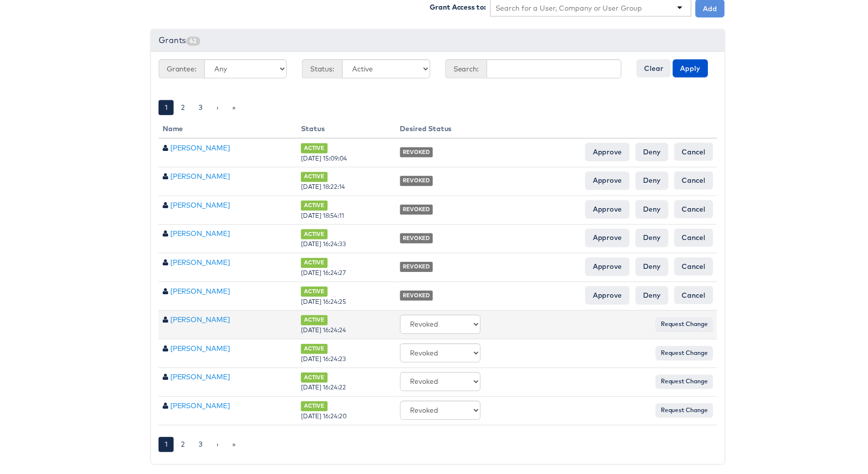
click at [689, 327] on div "-- No Change -- Active Revoked Request Change" at bounding box center [557, 326] width 315 height 19
click at [677, 326] on input "Request Change" at bounding box center [686, 327] width 58 height 14
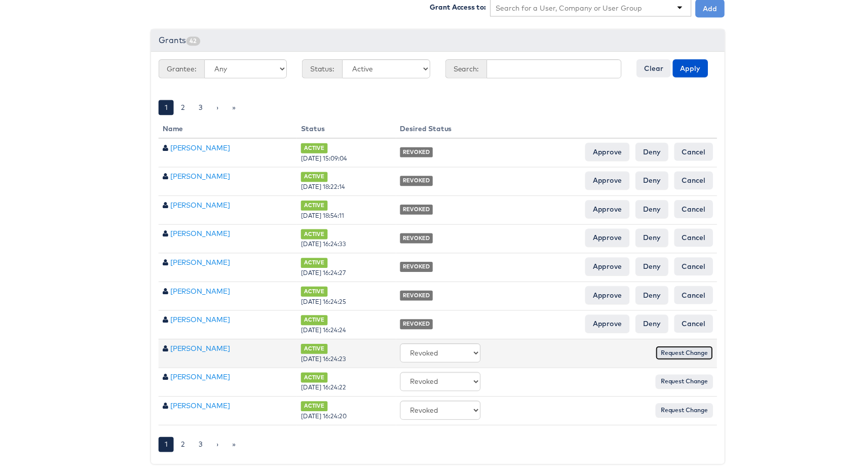
click at [678, 351] on input "Request Change" at bounding box center [686, 356] width 58 height 14
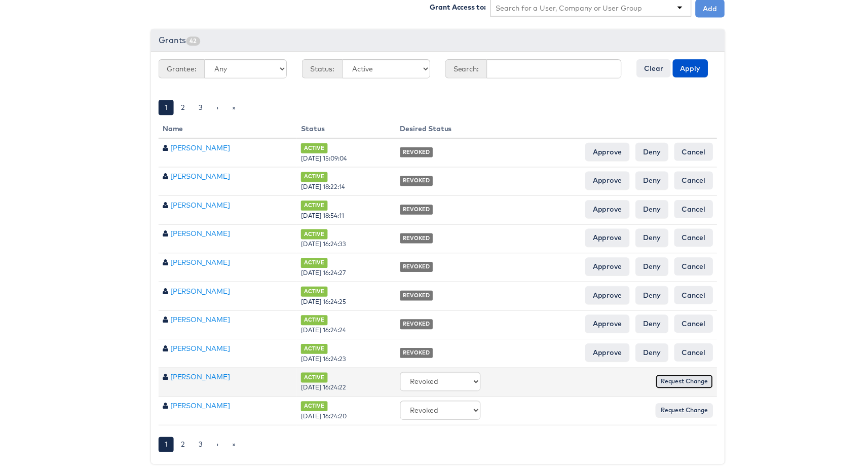
click at [679, 380] on input "Request Change" at bounding box center [686, 385] width 58 height 14
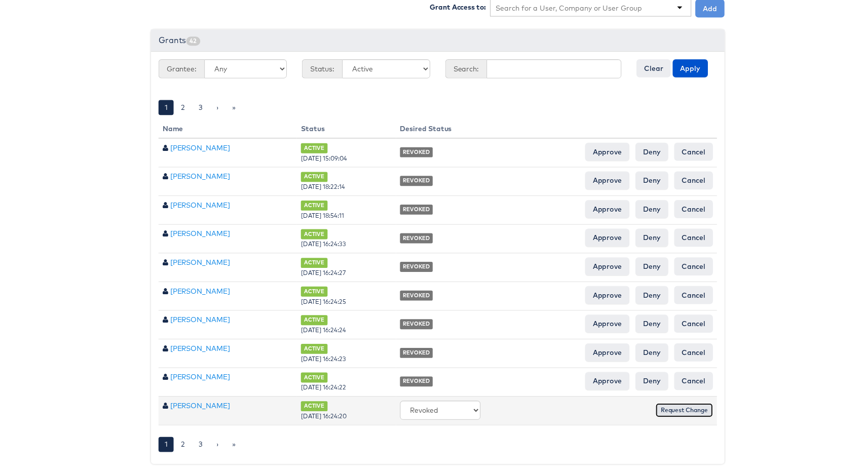
click at [681, 407] on input "Request Change" at bounding box center [686, 414] width 58 height 14
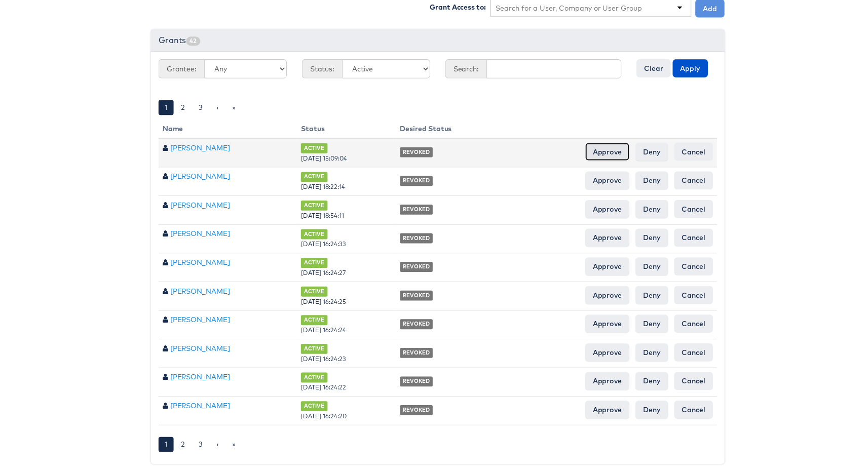
click at [612, 148] on input "Approve" at bounding box center [609, 153] width 45 height 18
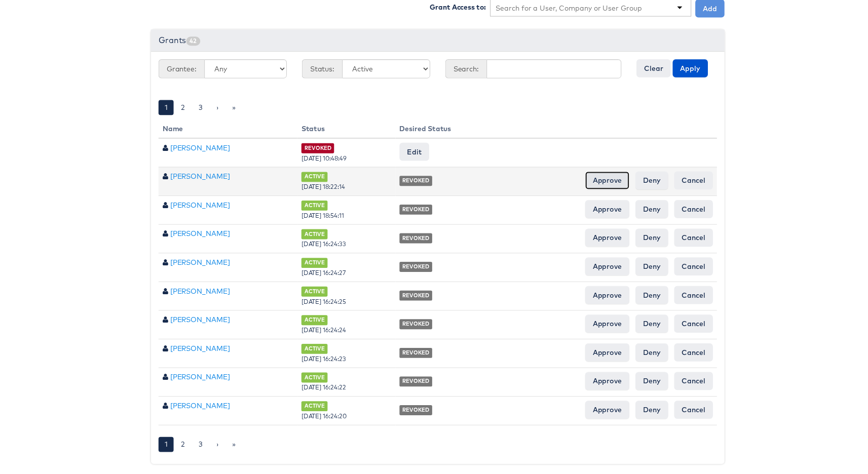
click at [609, 173] on input "Approve" at bounding box center [609, 182] width 45 height 18
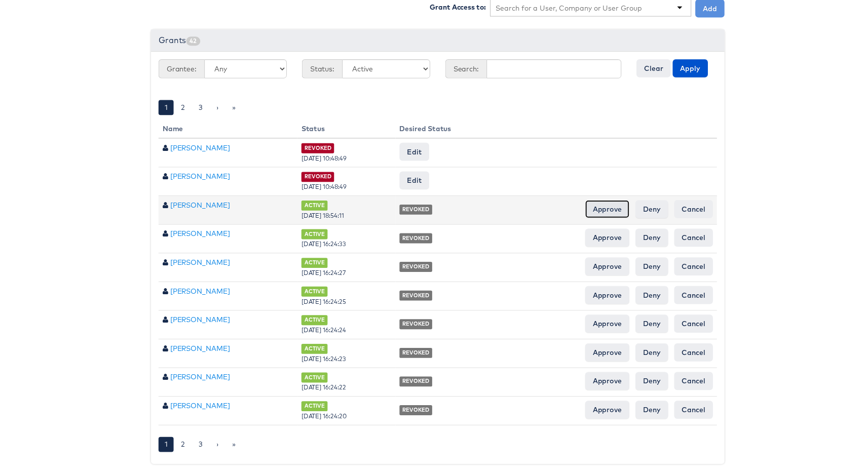
click at [608, 202] on input "Approve" at bounding box center [609, 211] width 45 height 18
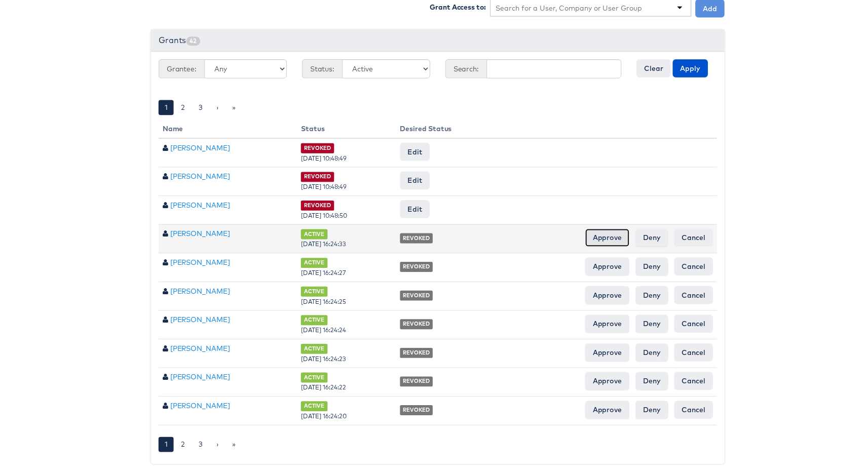
click at [607, 238] on input "Approve" at bounding box center [609, 240] width 45 height 18
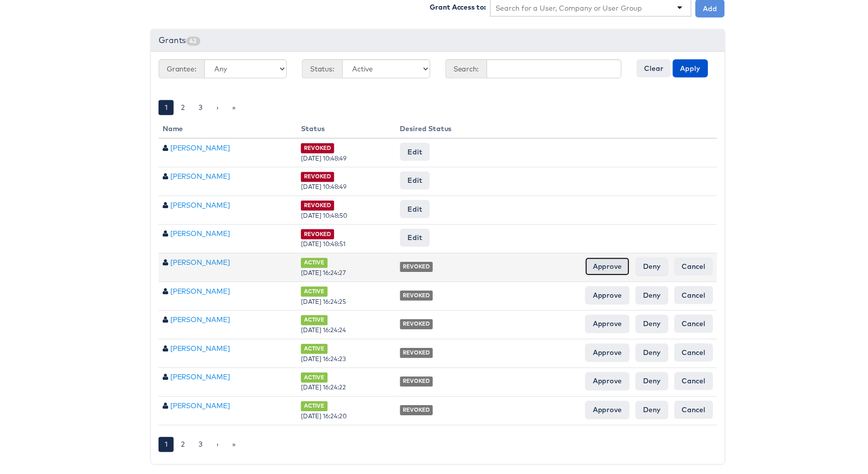
click at [614, 260] on input "Approve" at bounding box center [609, 269] width 45 height 18
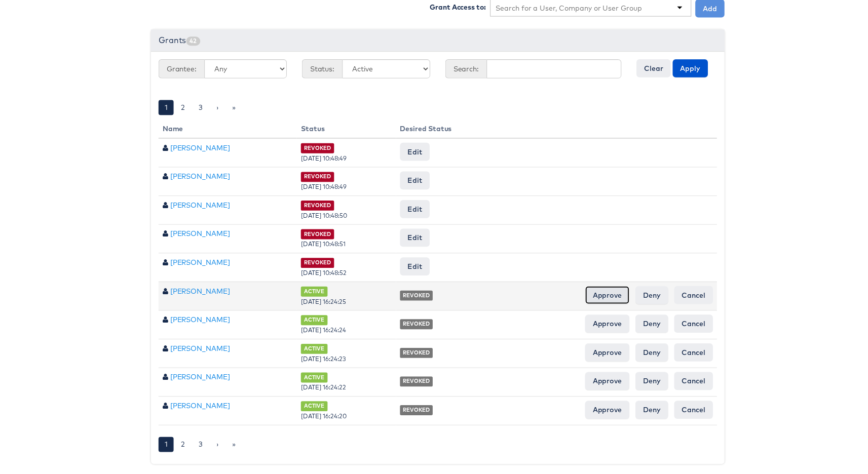
click at [607, 288] on input "Approve" at bounding box center [609, 297] width 45 height 18
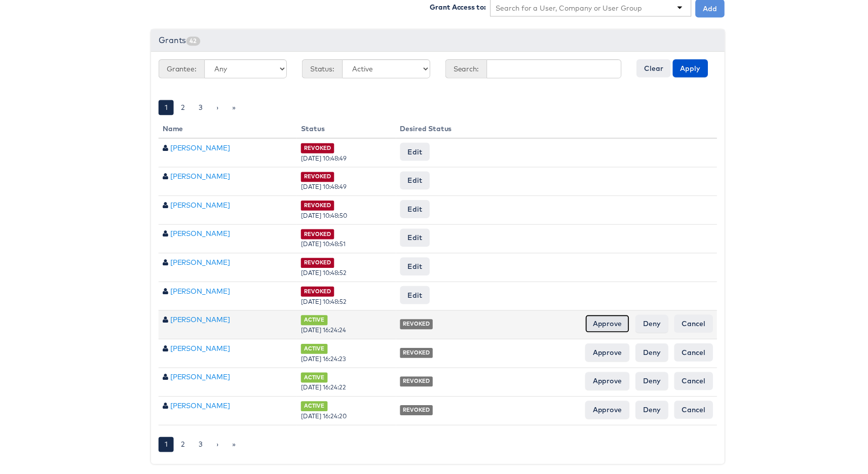
click at [603, 318] on input "Approve" at bounding box center [609, 326] width 45 height 18
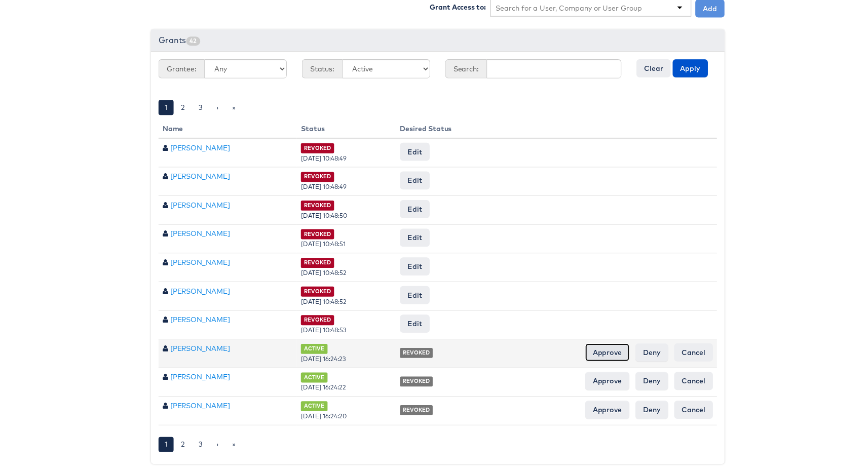
click at [612, 349] on input "Approve" at bounding box center [609, 355] width 45 height 18
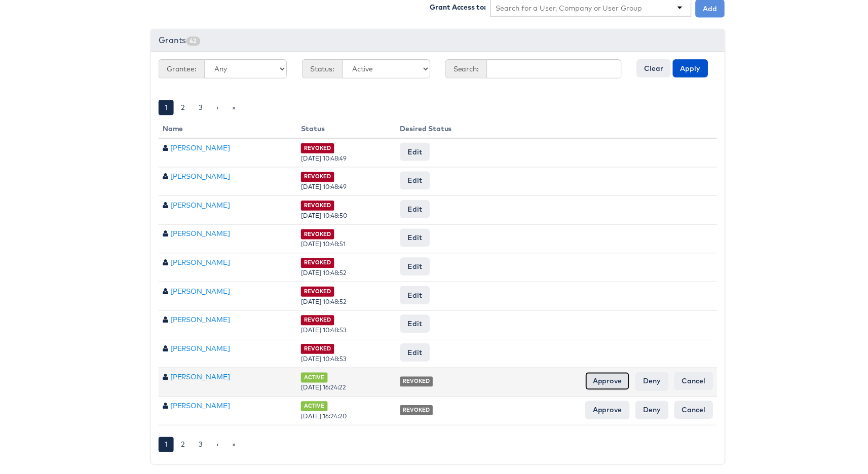
click at [607, 376] on input "Approve" at bounding box center [609, 384] width 45 height 18
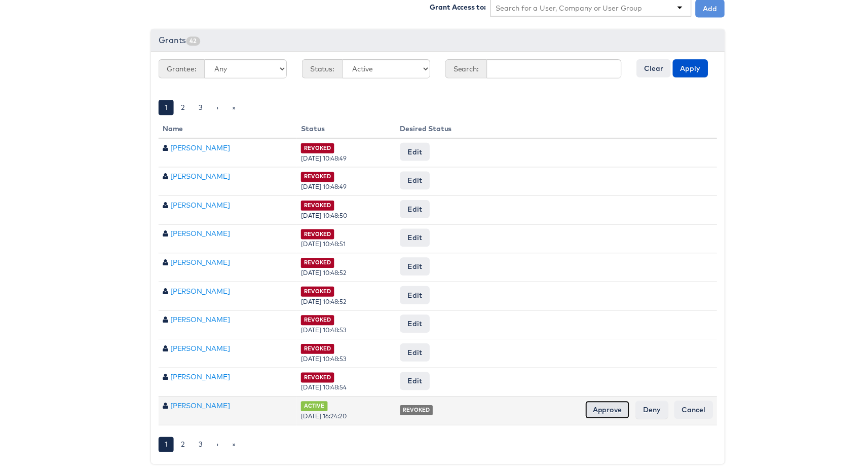
click at [598, 404] on input "Approve" at bounding box center [609, 413] width 45 height 18
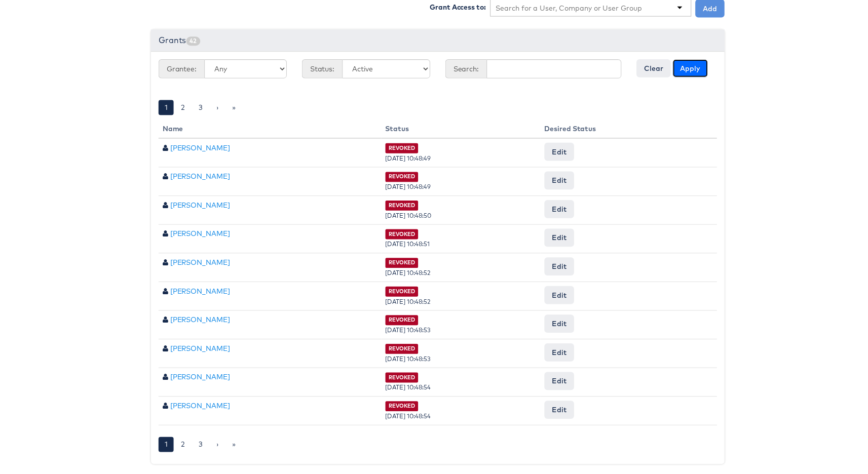
click at [687, 63] on button "Apply" at bounding box center [692, 69] width 35 height 18
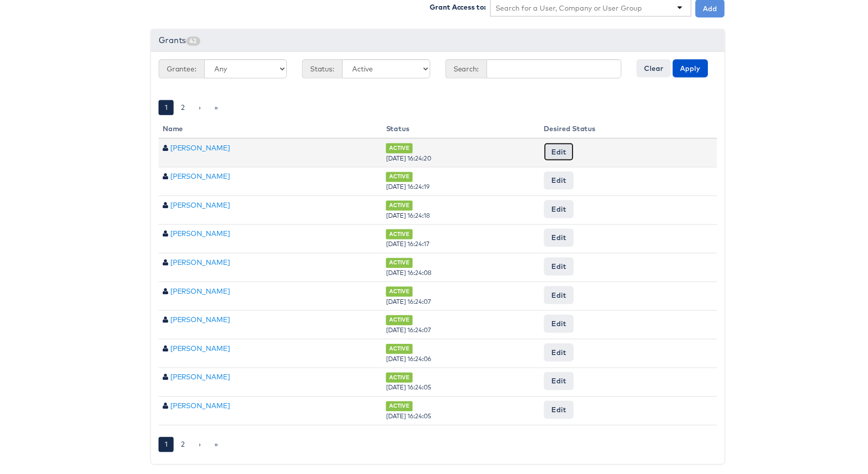
click at [575, 144] on button "Edit" at bounding box center [560, 153] width 30 height 18
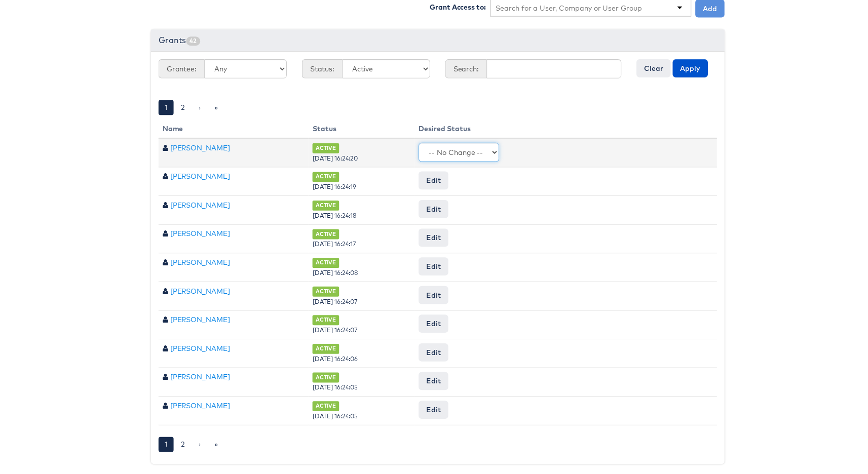
click at [500, 145] on select "-- No Change -- Active Revoked" at bounding box center [459, 153] width 81 height 19
select select "REVOKED"
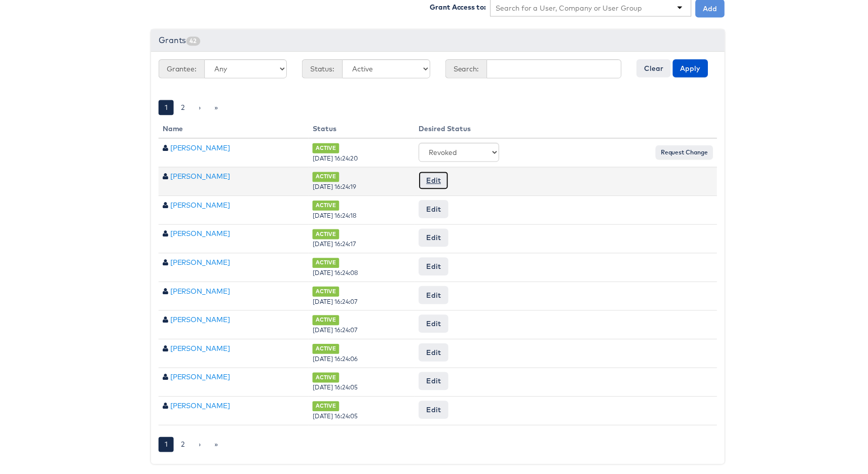
click at [449, 174] on button "Edit" at bounding box center [434, 182] width 30 height 18
click at [481, 176] on select "-- No Change -- Active Revoked" at bounding box center [459, 182] width 81 height 19
select select "REVOKED"
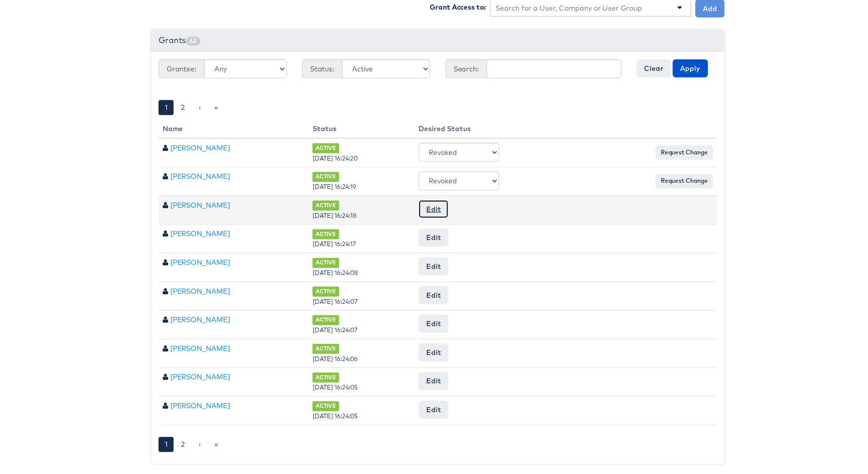
drag, startPoint x: 463, startPoint y: 204, endPoint x: 469, endPoint y: 211, distance: 9.3
click at [449, 204] on button "Edit" at bounding box center [434, 211] width 30 height 18
click at [477, 209] on select "-- No Change -- Active Revoked" at bounding box center [459, 211] width 81 height 19
select select "REVOKED"
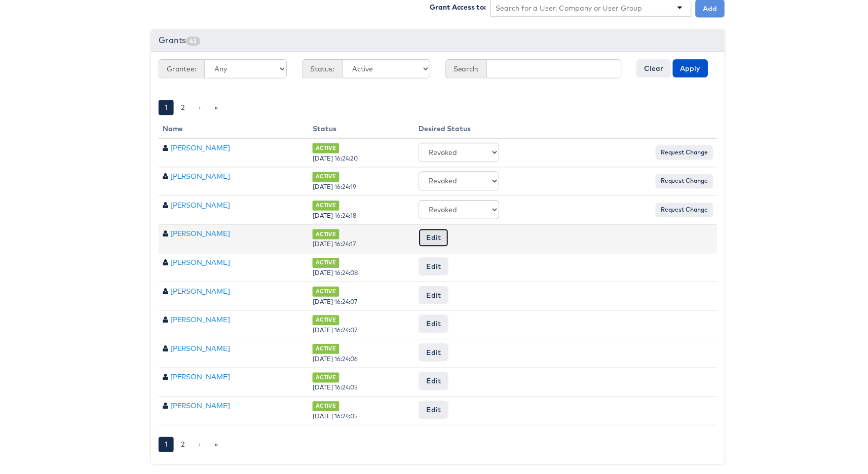
click at [449, 239] on button "Edit" at bounding box center [434, 240] width 30 height 18
click at [475, 235] on select "-- No Change -- Active Revoked" at bounding box center [459, 240] width 81 height 19
select select "REVOKED"
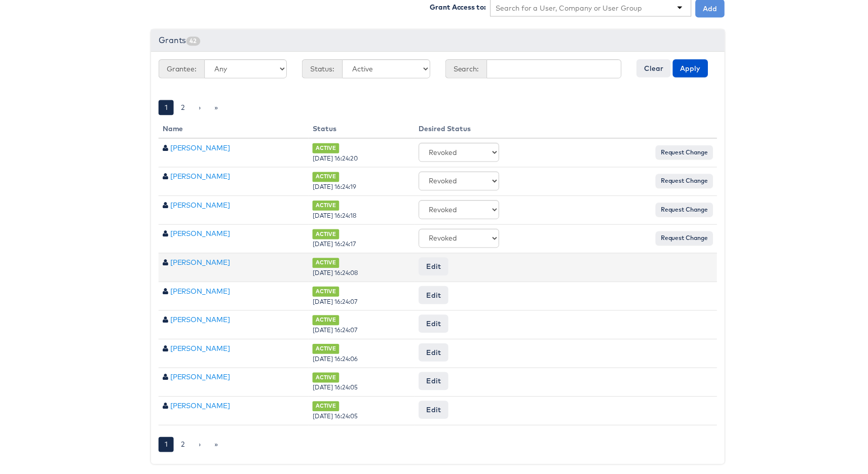
click at [450, 271] on td "Edit -- No Change -- Active Revoked Request Change" at bounding box center [567, 269] width 305 height 29
click at [449, 267] on button "Edit" at bounding box center [434, 269] width 30 height 18
click at [473, 260] on select "-- No Change -- Active Revoked" at bounding box center [459, 269] width 81 height 19
select select "REVOKED"
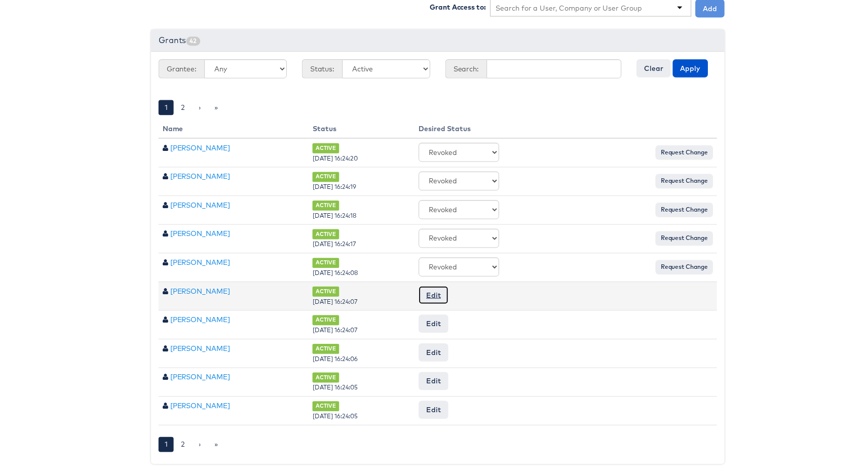
click at [449, 296] on button "Edit" at bounding box center [434, 297] width 30 height 18
click at [470, 291] on select "-- No Change -- Active Revoked" at bounding box center [459, 297] width 81 height 19
select select "REVOKED"
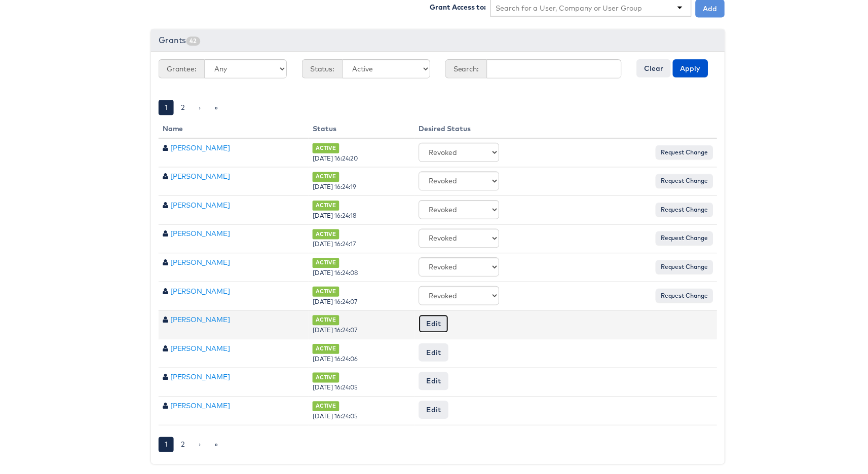
click at [449, 317] on button "Edit" at bounding box center [434, 326] width 30 height 18
click at [458, 320] on select "-- No Change -- Active Revoked" at bounding box center [459, 326] width 81 height 19
select select "REVOKED"
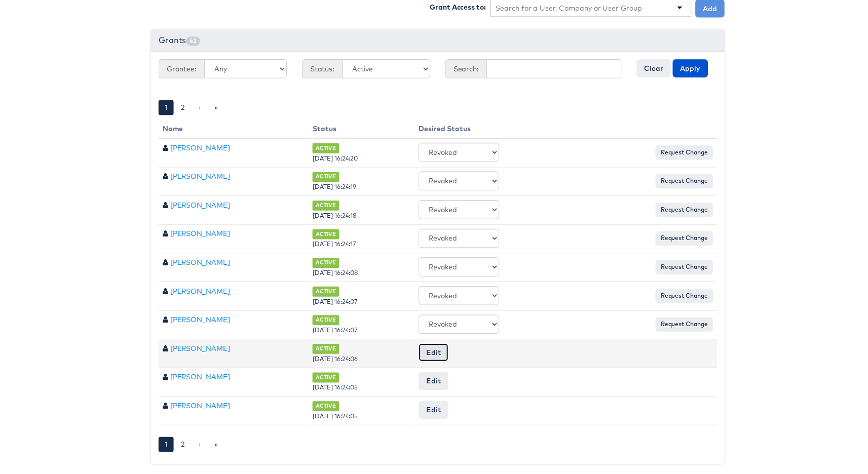
click at [449, 346] on button "Edit" at bounding box center [434, 355] width 30 height 18
click at [461, 350] on select "-- No Change -- Active Revoked" at bounding box center [459, 355] width 81 height 19
select select "REVOKED"
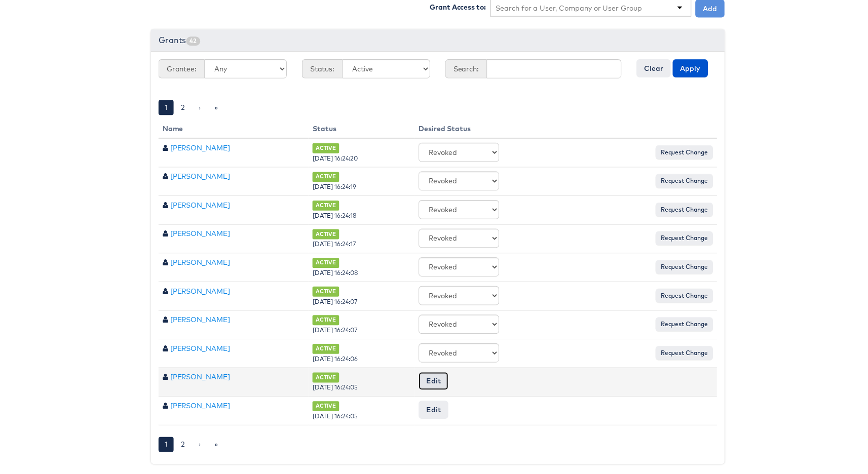
click at [449, 375] on button "Edit" at bounding box center [434, 384] width 30 height 18
click at [463, 375] on select "-- No Change -- Active Revoked" at bounding box center [459, 384] width 81 height 19
select select "REVOKED"
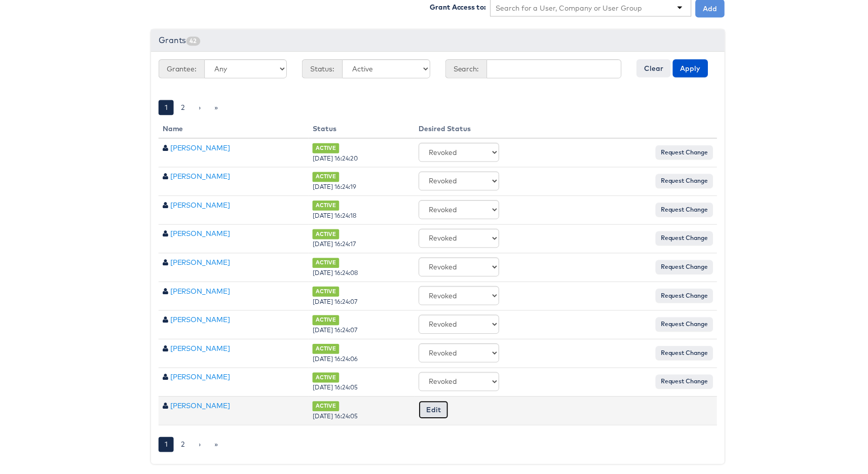
click at [449, 408] on button "Edit" at bounding box center [434, 413] width 30 height 18
click at [477, 408] on select "-- No Change -- Active Revoked" at bounding box center [459, 413] width 81 height 19
select select "REVOKED"
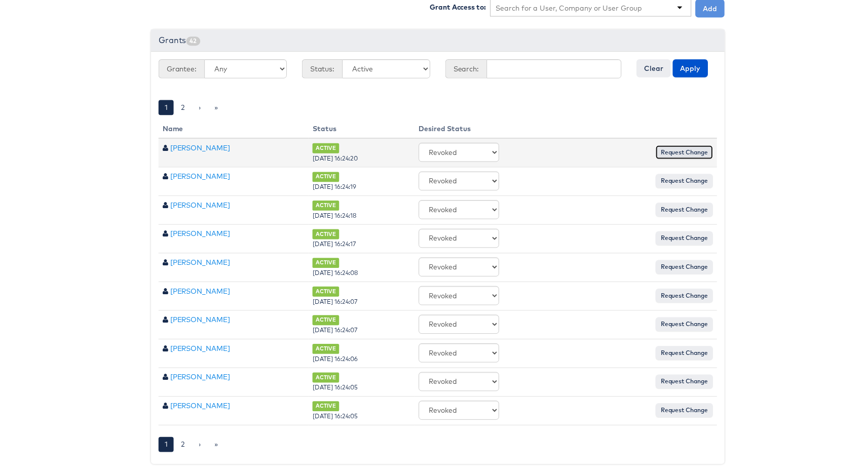
click at [669, 150] on input "Request Change" at bounding box center [686, 154] width 58 height 14
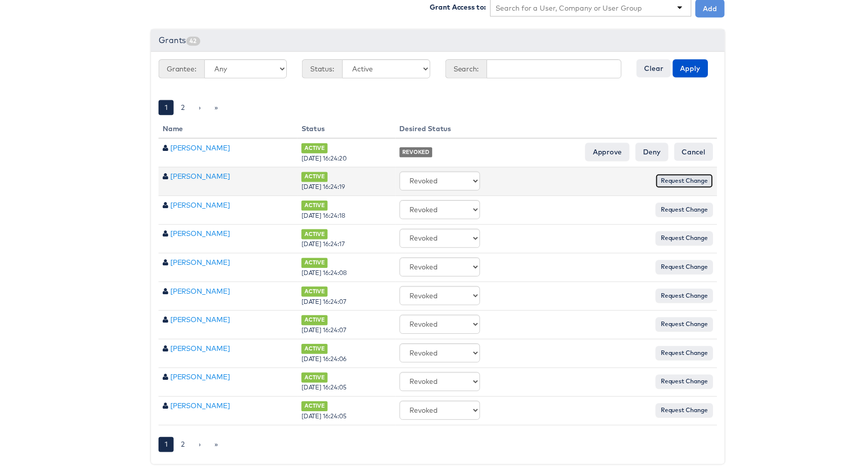
click at [678, 175] on input "Request Change" at bounding box center [686, 182] width 58 height 14
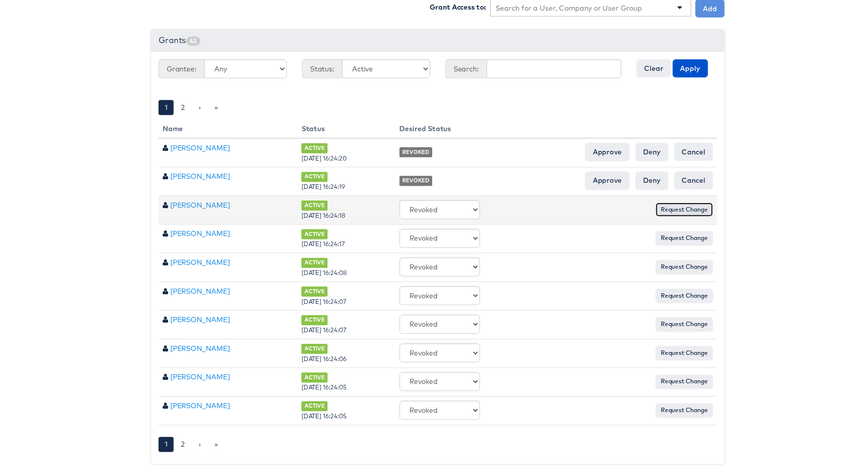
click at [677, 208] on input "Request Change" at bounding box center [686, 211] width 58 height 14
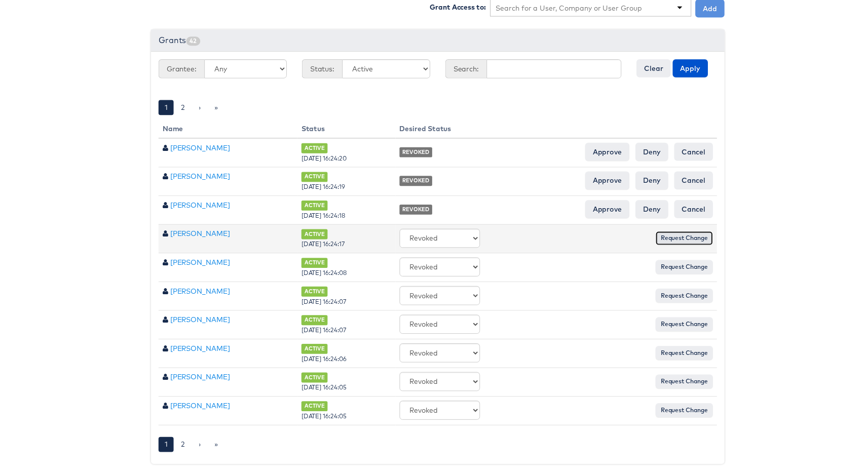
click at [680, 234] on input "Request Change" at bounding box center [686, 240] width 58 height 14
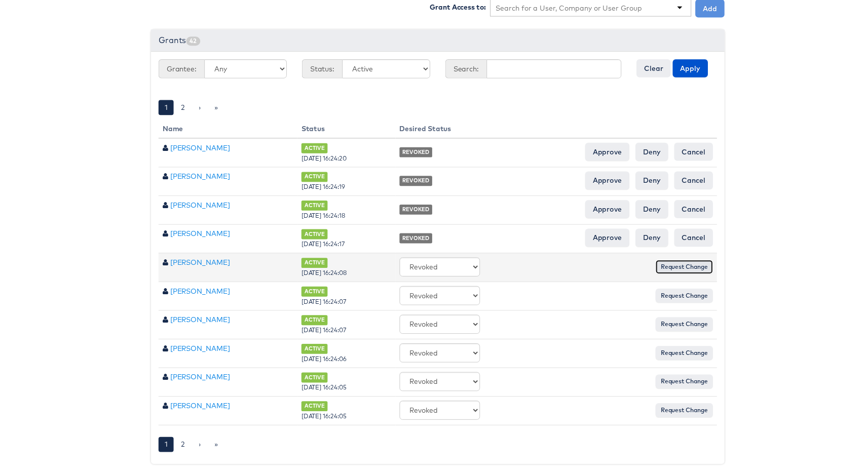
click at [682, 262] on input "Request Change" at bounding box center [686, 269] width 58 height 14
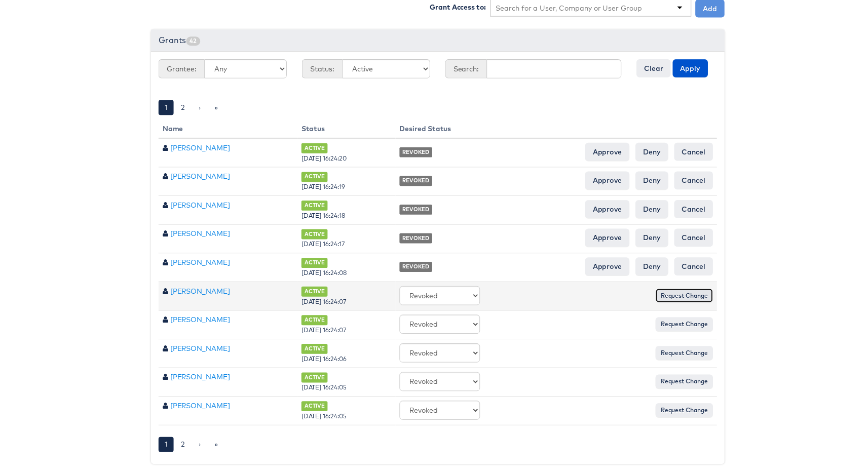
click at [674, 291] on input "Request Change" at bounding box center [686, 298] width 58 height 14
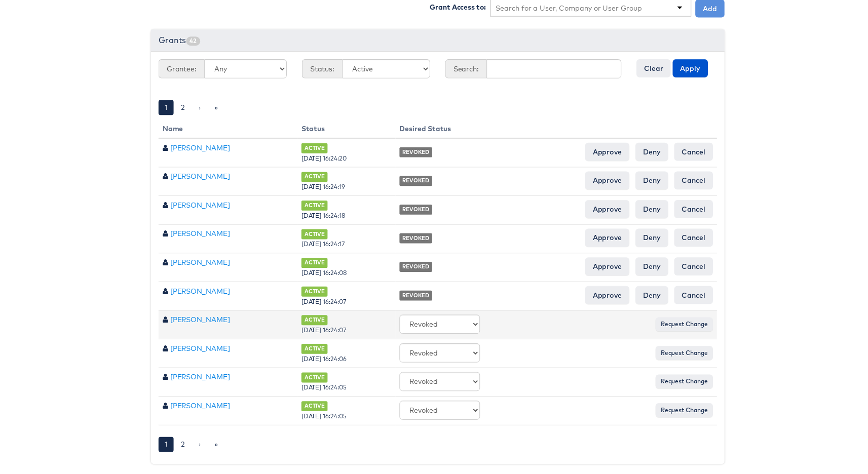
click at [680, 327] on div "-- No Change -- Active Revoked Request Change" at bounding box center [557, 326] width 316 height 19
click at [679, 323] on input "Request Change" at bounding box center [686, 327] width 58 height 14
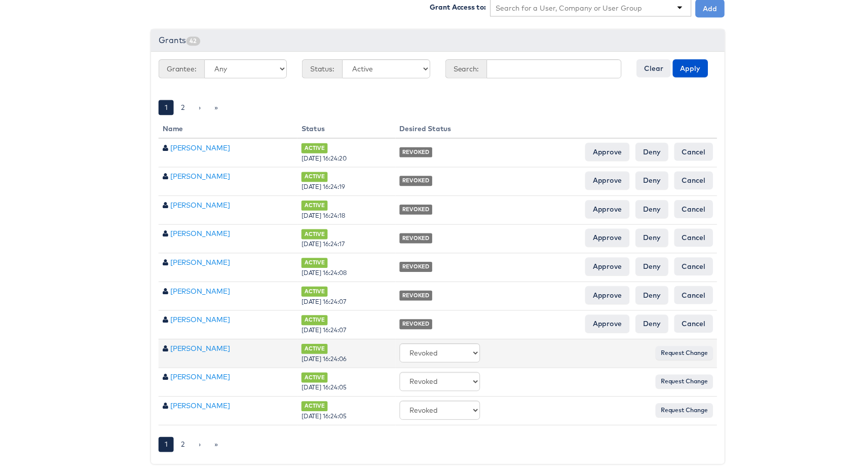
click at [682, 356] on div "-- No Change -- Active Revoked Request Change" at bounding box center [557, 355] width 316 height 19
click at [683, 352] on input "Request Change" at bounding box center [686, 356] width 58 height 14
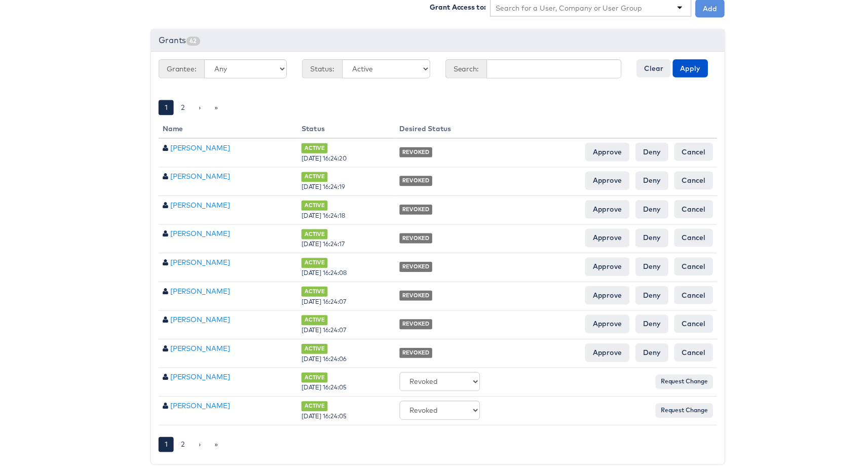
click at [680, 351] on input "Cancel" at bounding box center [695, 355] width 39 height 18
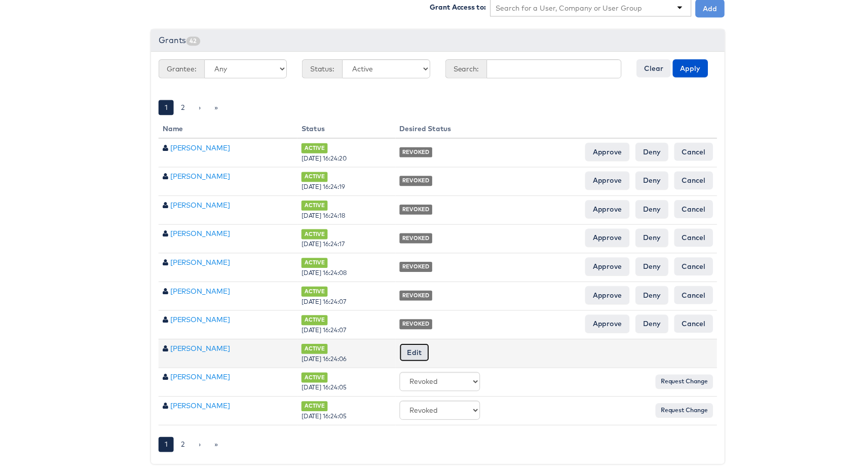
click at [429, 346] on button "Edit" at bounding box center [414, 355] width 30 height 18
click at [448, 347] on select "-- No Change -- Active Revoked" at bounding box center [439, 355] width 81 height 19
select select "REVOKED"
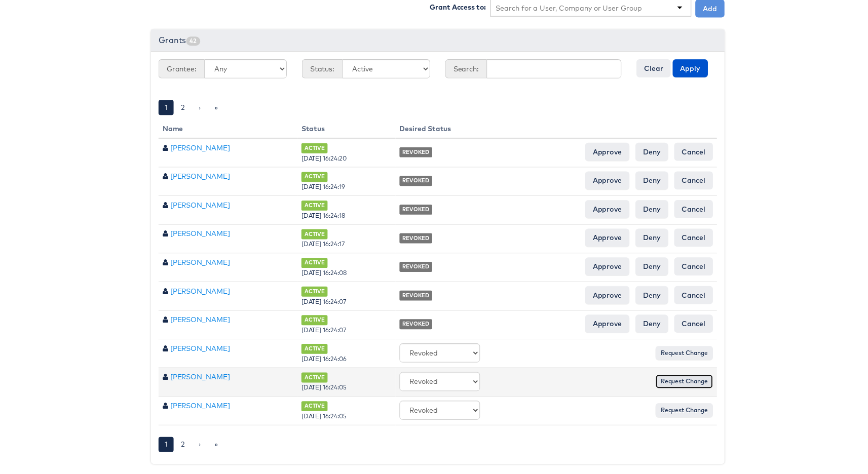
click at [683, 380] on input "Request Change" at bounding box center [686, 385] width 58 height 14
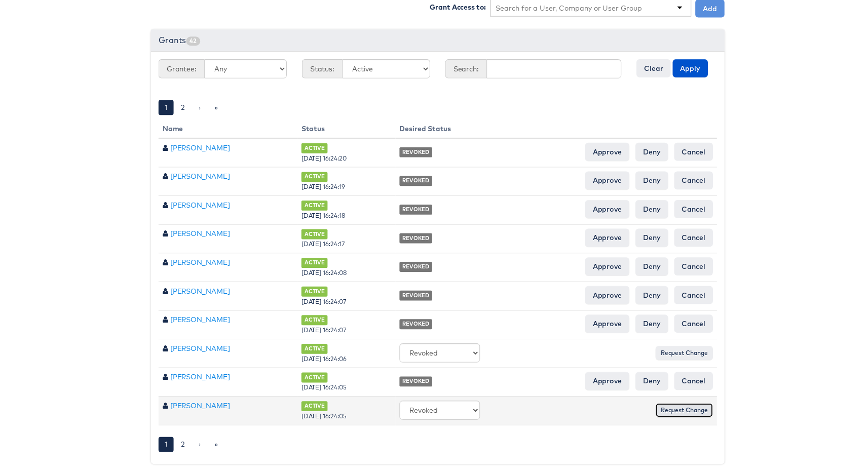
click at [681, 407] on input "Request Change" at bounding box center [686, 414] width 58 height 14
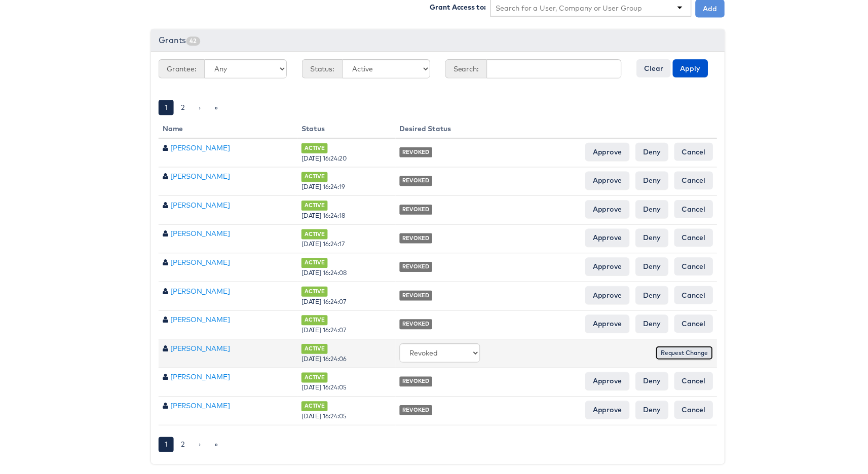
click at [682, 351] on input "Request Change" at bounding box center [686, 356] width 58 height 14
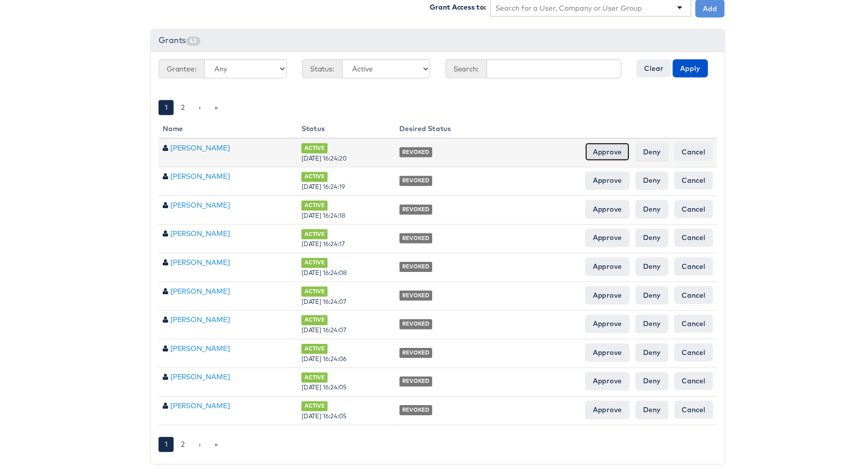
click at [613, 144] on input "Approve" at bounding box center [609, 153] width 45 height 18
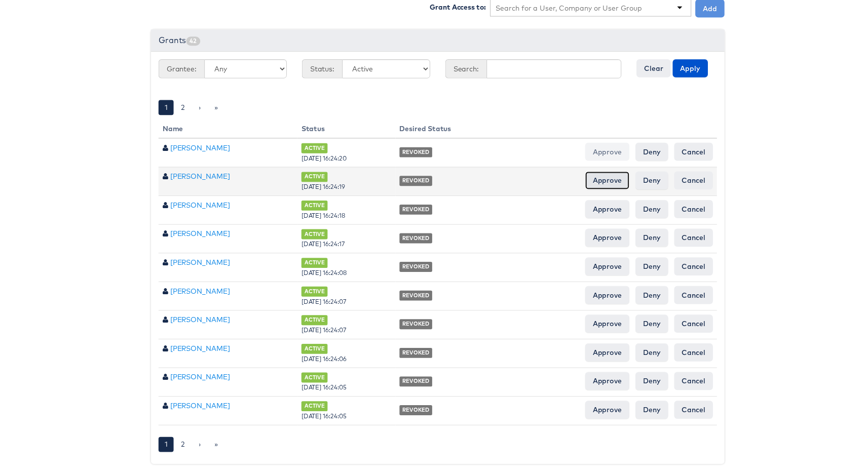
click at [605, 173] on input "Approve" at bounding box center [609, 182] width 45 height 18
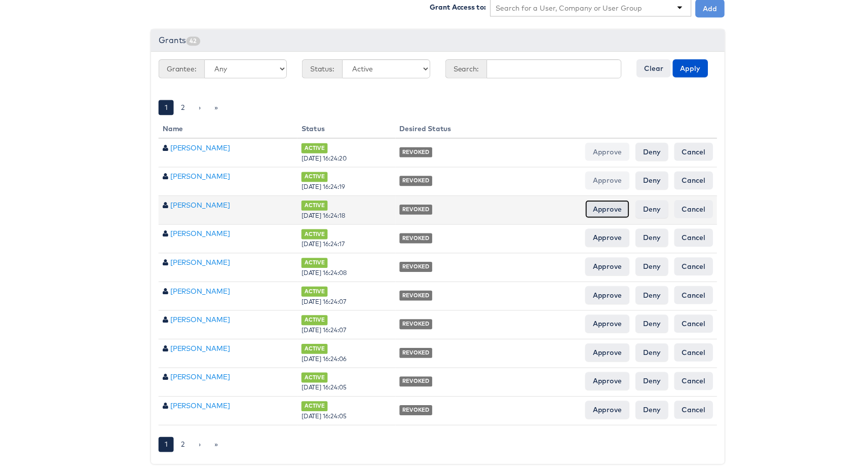
click at [610, 205] on input "Approve" at bounding box center [609, 211] width 45 height 18
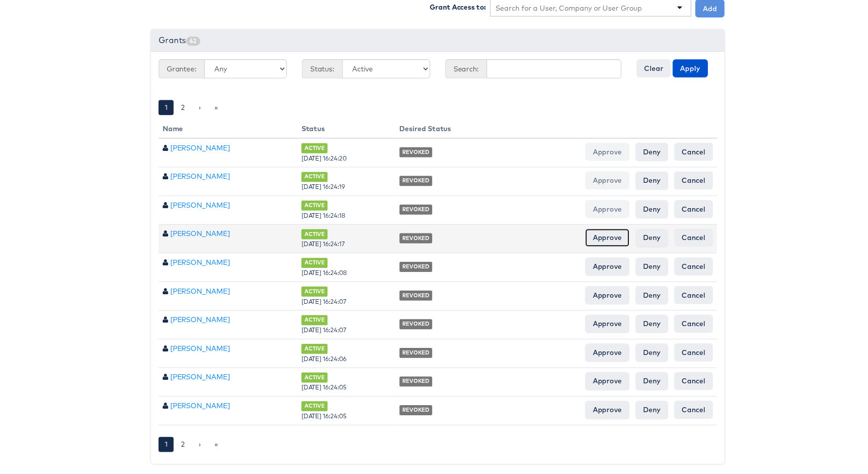
drag, startPoint x: 605, startPoint y: 234, endPoint x: 608, endPoint y: 243, distance: 9.8
click at [605, 234] on input "Approve" at bounding box center [609, 240] width 45 height 18
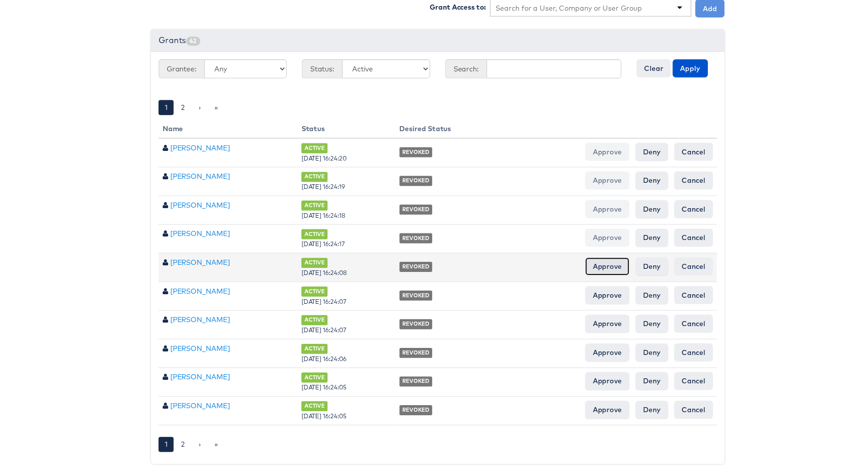
click at [609, 266] on input "Approve" at bounding box center [609, 269] width 45 height 18
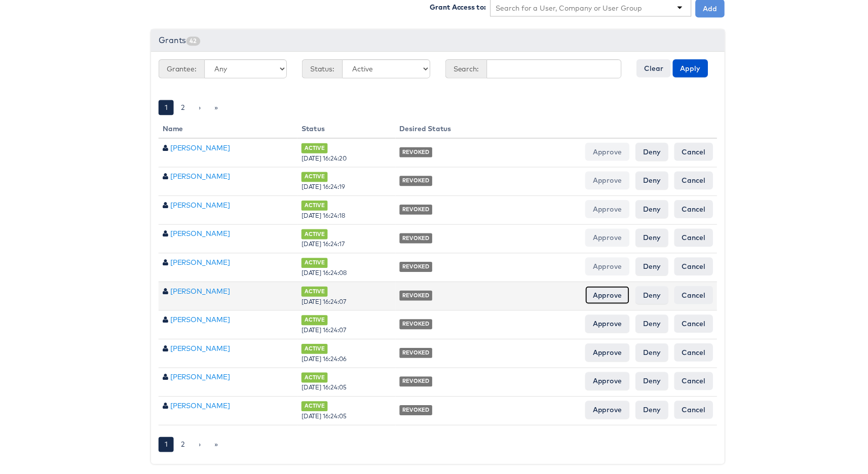
drag, startPoint x: 606, startPoint y: 290, endPoint x: 610, endPoint y: 302, distance: 13.0
click at [606, 290] on input "Approve" at bounding box center [609, 297] width 45 height 18
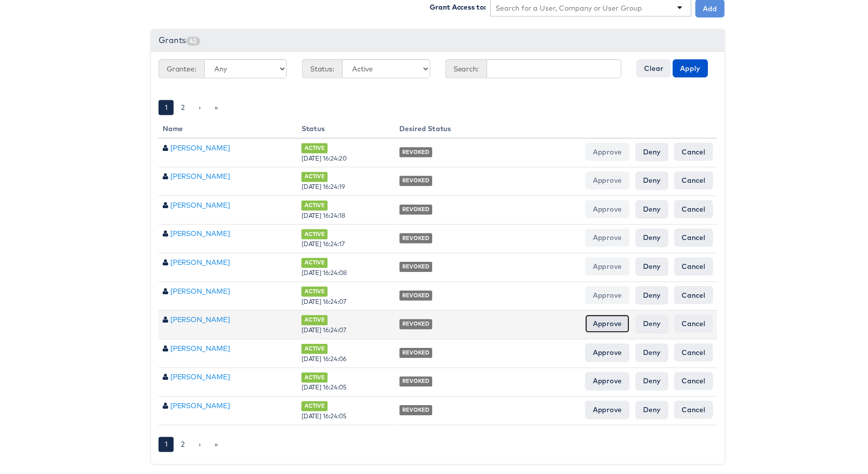
click at [607, 317] on input "Approve" at bounding box center [609, 326] width 45 height 18
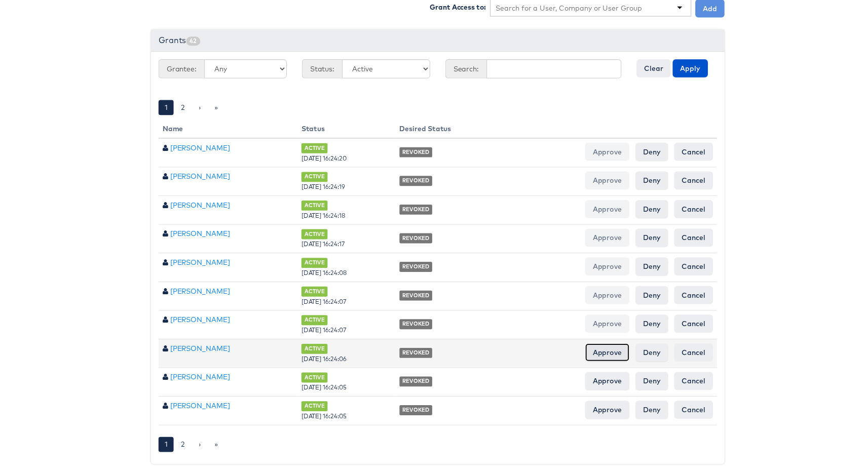
click at [611, 346] on input "Approve" at bounding box center [609, 355] width 45 height 18
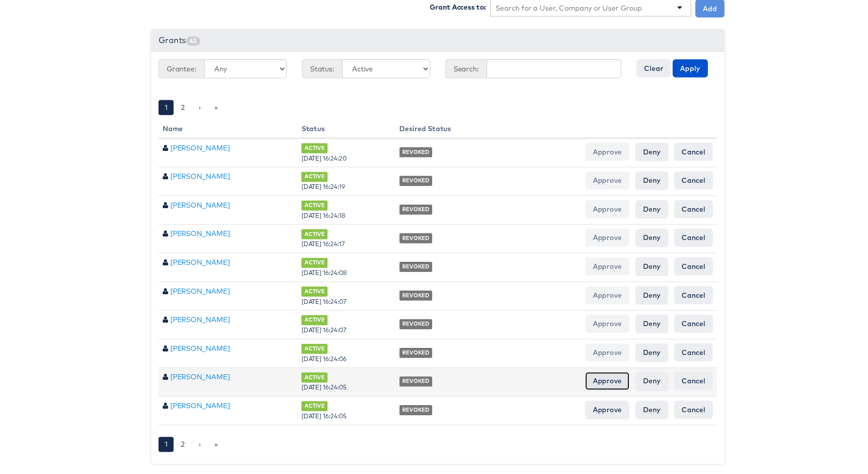
click at [611, 375] on input "Approve" at bounding box center [609, 384] width 45 height 18
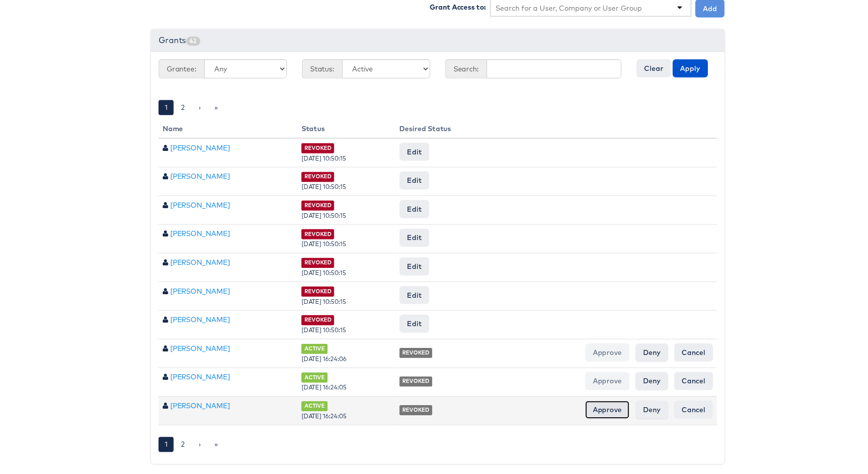
click at [604, 404] on input "Approve" at bounding box center [609, 413] width 45 height 18
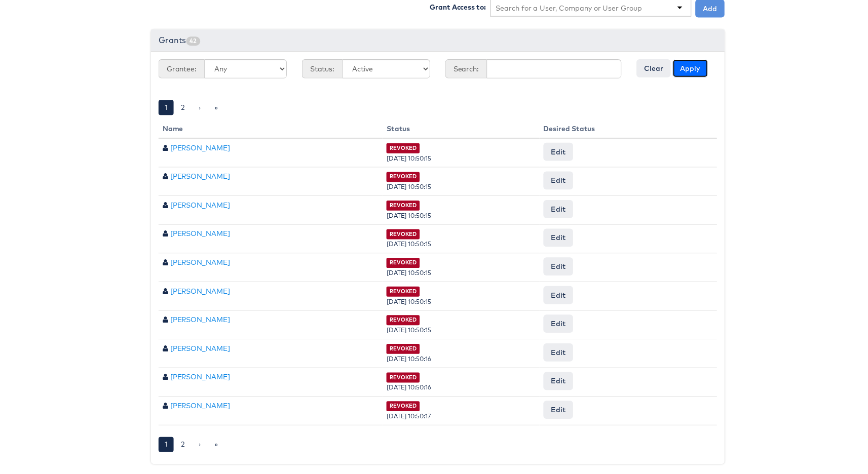
click at [697, 63] on button "Apply" at bounding box center [692, 69] width 35 height 18
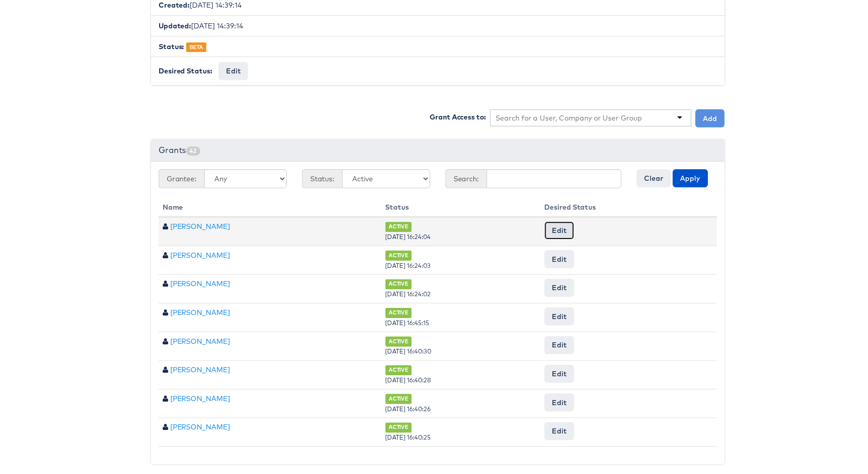
click at [575, 223] on button "Edit" at bounding box center [560, 232] width 30 height 18
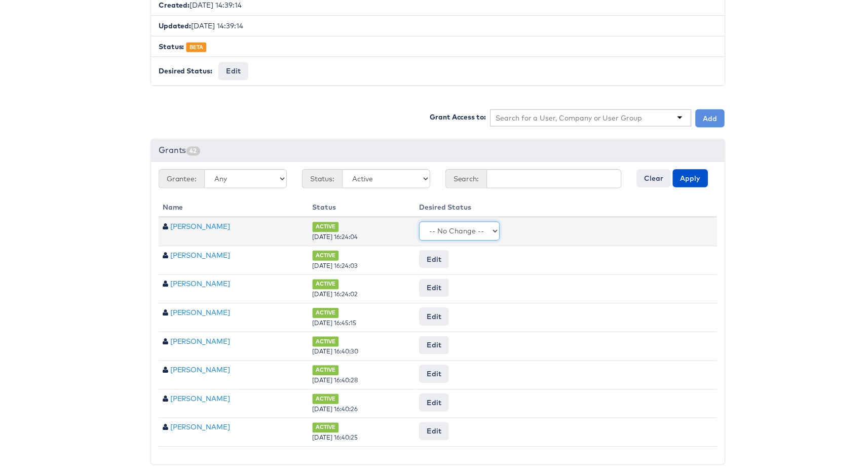
click at [495, 224] on select "-- No Change -- Active Revoked" at bounding box center [459, 232] width 81 height 19
select select "REVOKED"
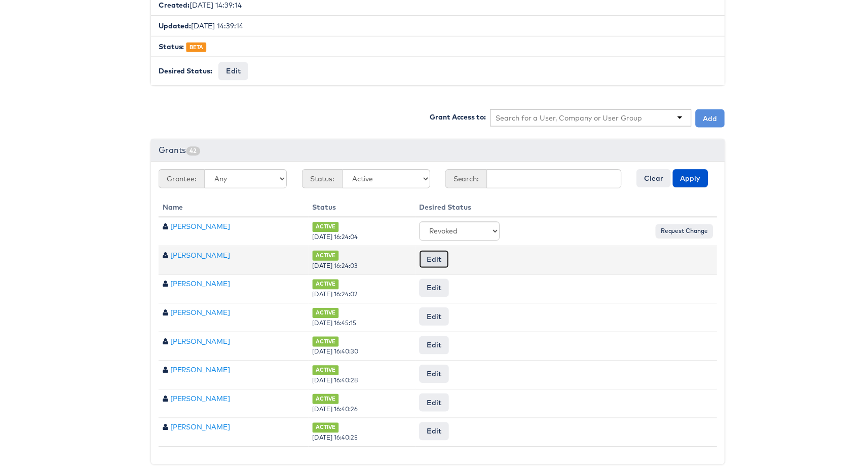
click at [449, 252] on button "Edit" at bounding box center [434, 261] width 30 height 18
click at [481, 252] on select "-- No Change -- Active Revoked" at bounding box center [459, 261] width 81 height 19
select select "REVOKED"
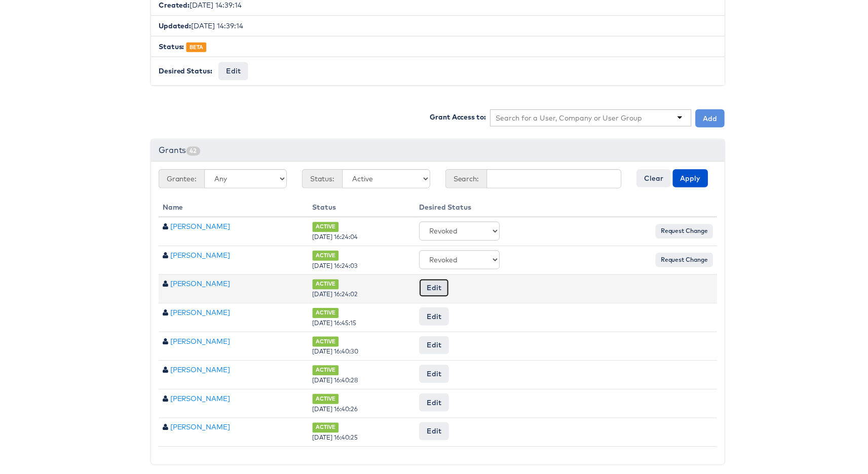
click at [449, 281] on button "Edit" at bounding box center [434, 290] width 30 height 18
click at [481, 284] on select "-- No Change -- Active Revoked" at bounding box center [459, 290] width 81 height 19
select select "REVOKED"
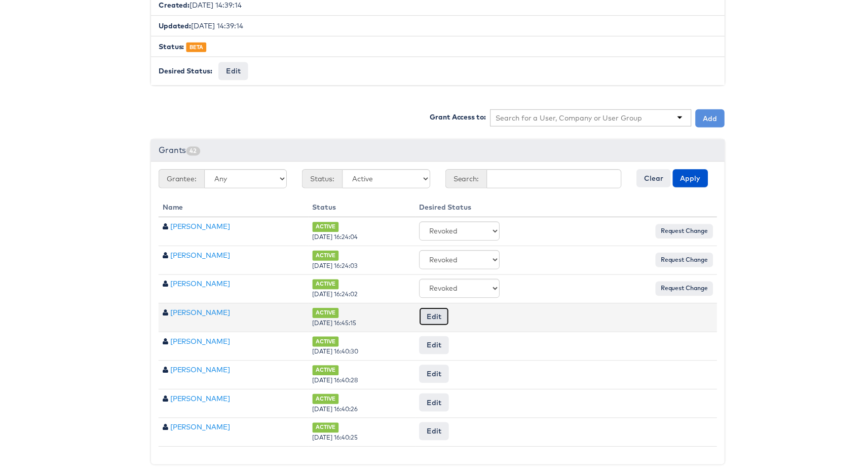
click at [449, 310] on button "Edit" at bounding box center [434, 319] width 30 height 18
click at [482, 315] on select "-- No Change -- Active Revoked" at bounding box center [459, 319] width 81 height 19
select select "REVOKED"
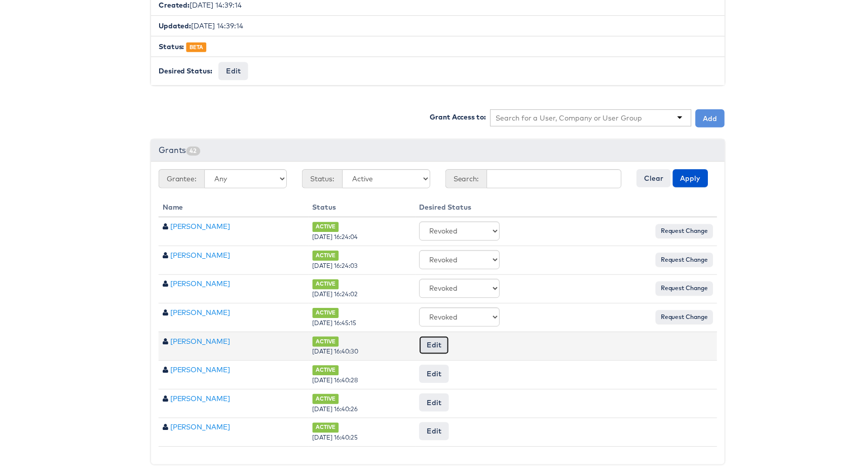
click at [449, 341] on button "Edit" at bounding box center [434, 348] width 30 height 18
click at [488, 344] on select "-- No Change -- Active Revoked" at bounding box center [459, 348] width 81 height 19
select select "REVOKED"
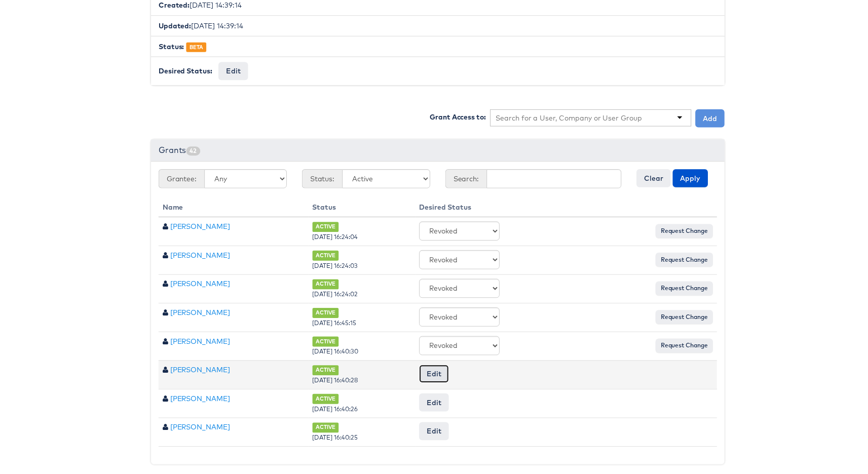
click at [449, 371] on button "Edit" at bounding box center [434, 377] width 30 height 18
click at [481, 374] on select "-- No Change -- Active Revoked" at bounding box center [459, 377] width 81 height 19
select select "REVOKED"
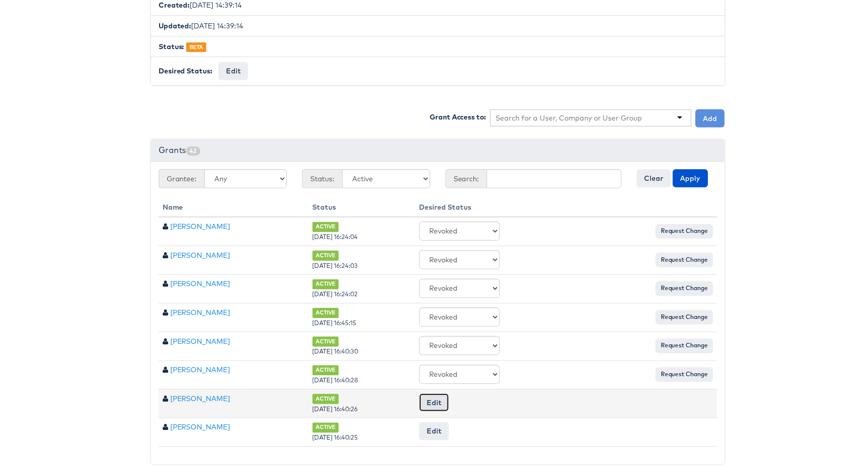
click at [449, 398] on button "Edit" at bounding box center [434, 405] width 30 height 18
click at [496, 396] on select "-- No Change -- Active Revoked" at bounding box center [459, 405] width 81 height 19
select select "REVOKED"
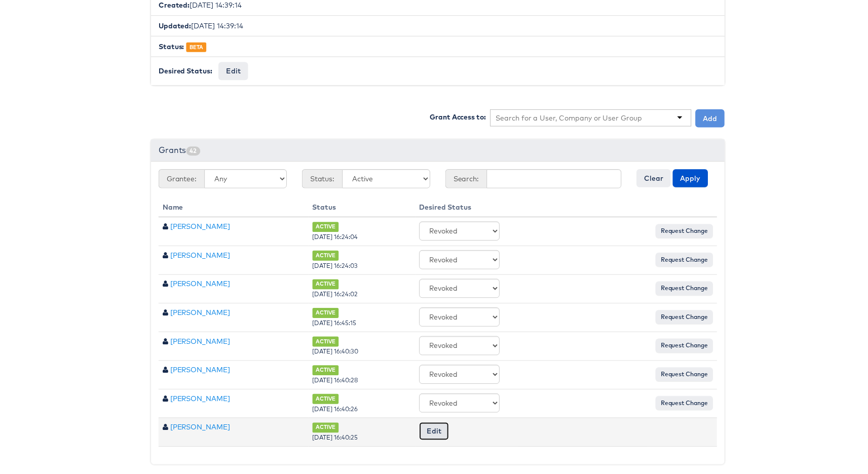
click at [449, 425] on button "Edit" at bounding box center [434, 434] width 30 height 18
click at [489, 425] on select "-- No Change -- Active Revoked" at bounding box center [459, 434] width 81 height 19
click at [488, 431] on select "-- No Change -- Active Revoked" at bounding box center [459, 434] width 81 height 19
select select "REVOKED"
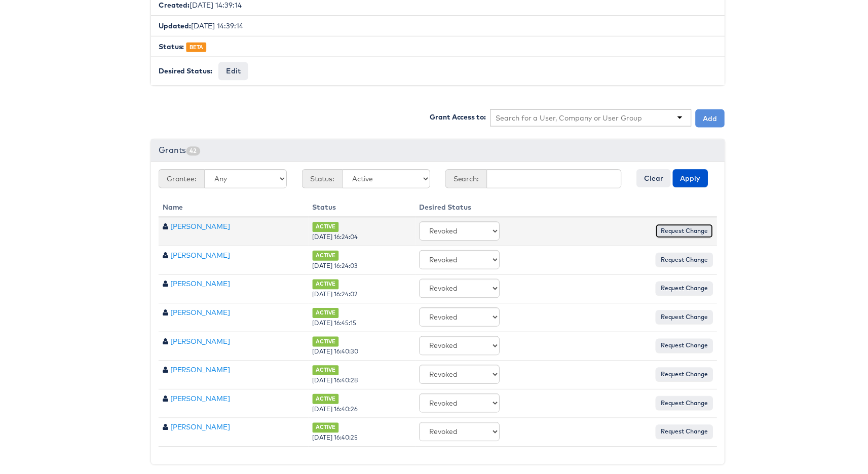
click at [673, 226] on input "Request Change" at bounding box center [686, 233] width 58 height 14
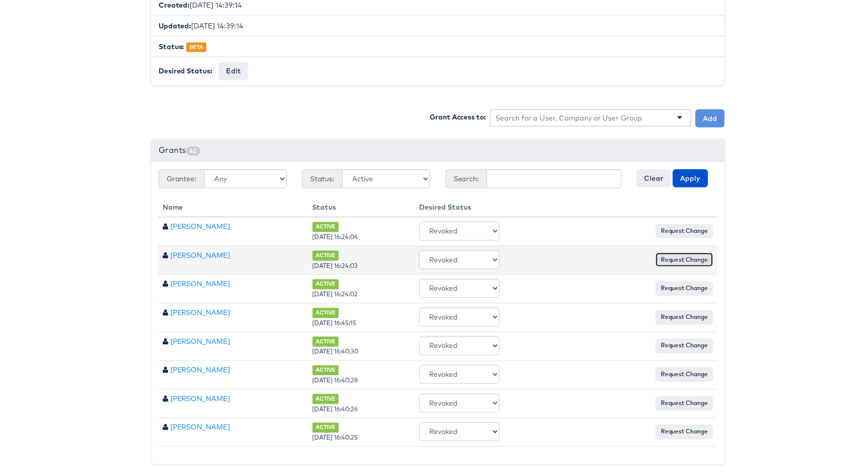
click at [673, 254] on input "Request Change" at bounding box center [686, 261] width 58 height 14
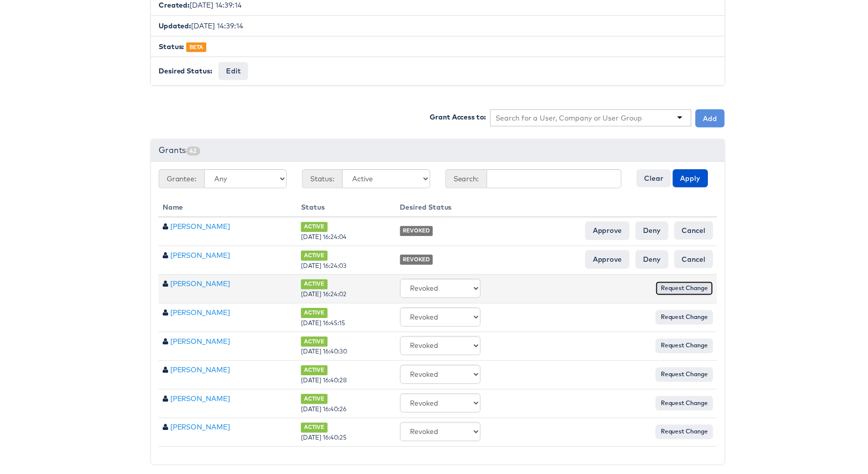
click at [678, 288] on input "Request Change" at bounding box center [686, 290] width 58 height 14
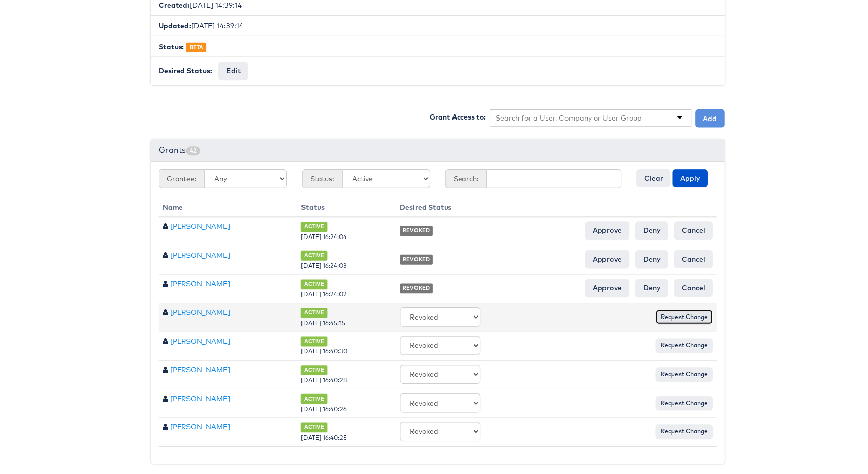
click at [680, 312] on input "Request Change" at bounding box center [686, 319] width 58 height 14
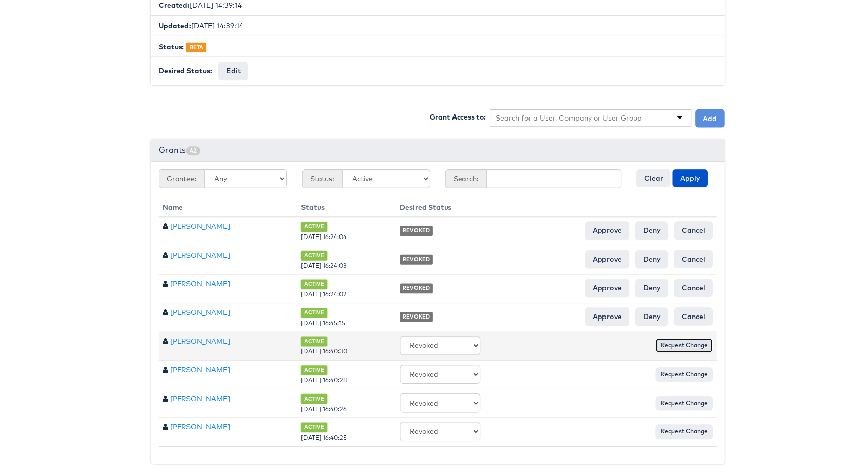
click at [690, 341] on input "Request Change" at bounding box center [686, 348] width 58 height 14
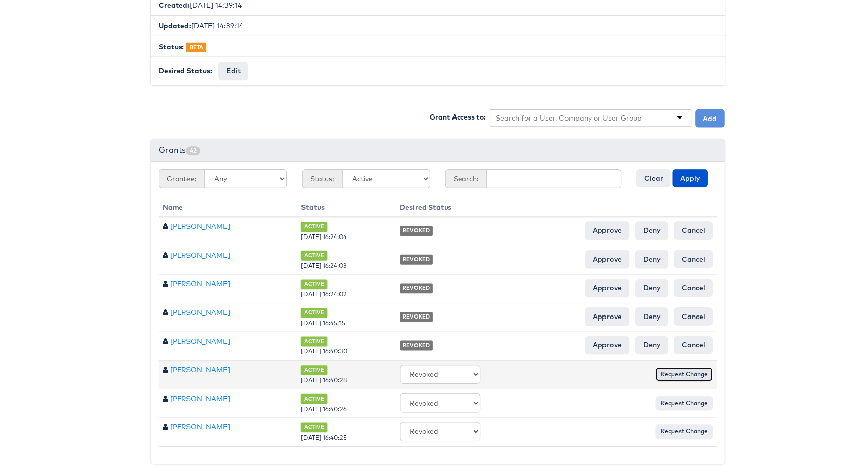
click at [684, 370] on input "Request Change" at bounding box center [686, 377] width 58 height 14
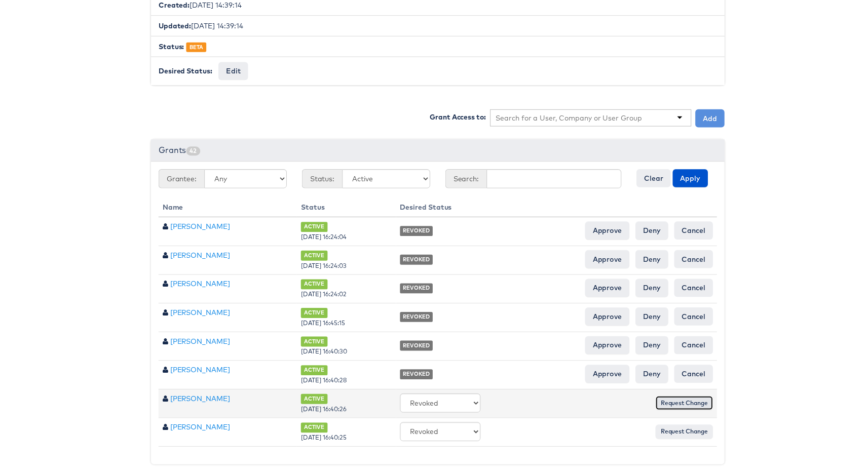
click at [685, 399] on input "Request Change" at bounding box center [686, 406] width 58 height 14
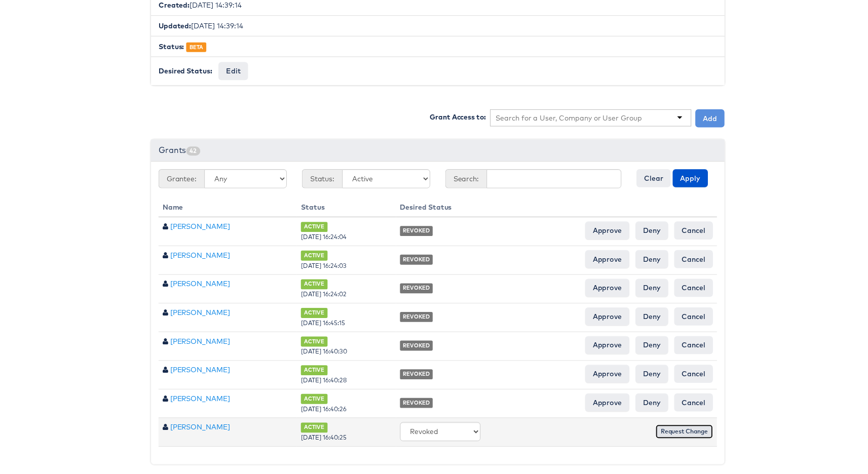
click at [683, 428] on input "Request Change" at bounding box center [686, 435] width 58 height 14
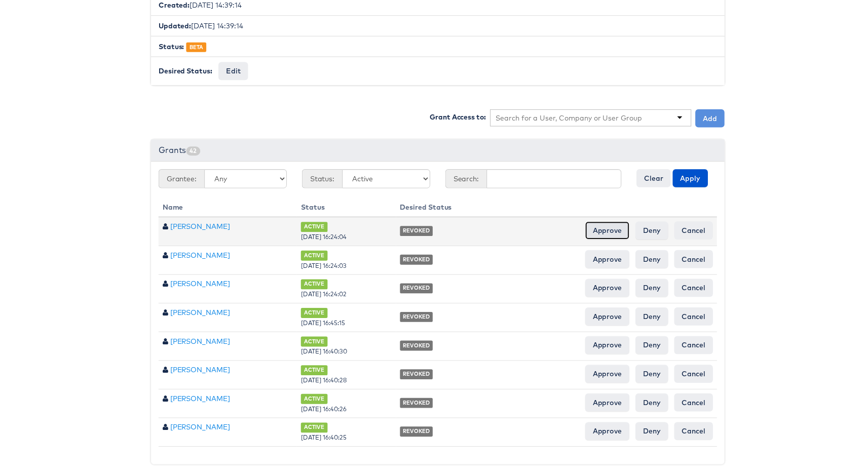
click at [608, 224] on input "Approve" at bounding box center [609, 232] width 45 height 18
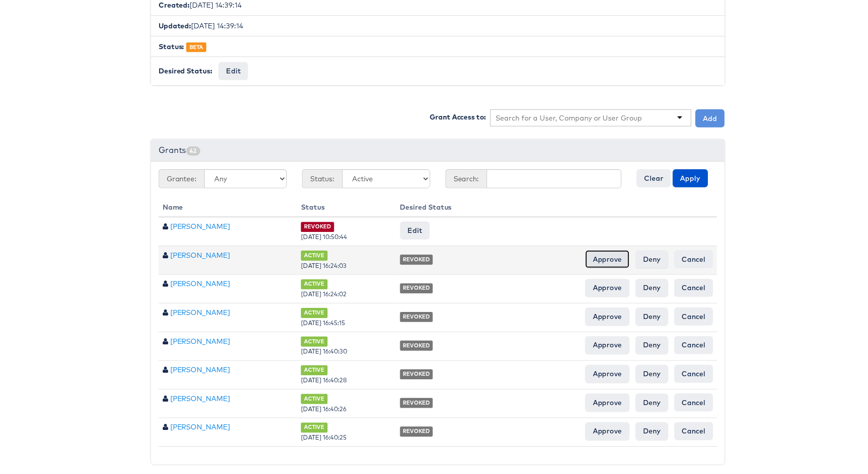
click at [606, 252] on input "Approve" at bounding box center [609, 261] width 45 height 18
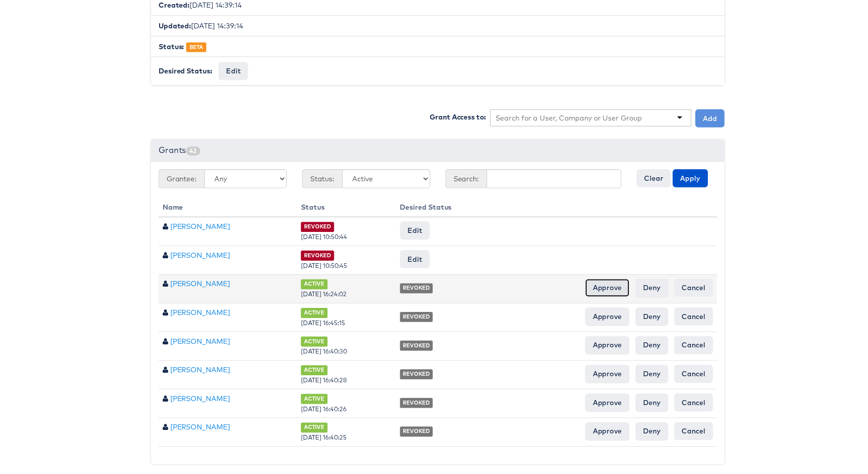
click at [609, 282] on input "Approve" at bounding box center [609, 290] width 45 height 18
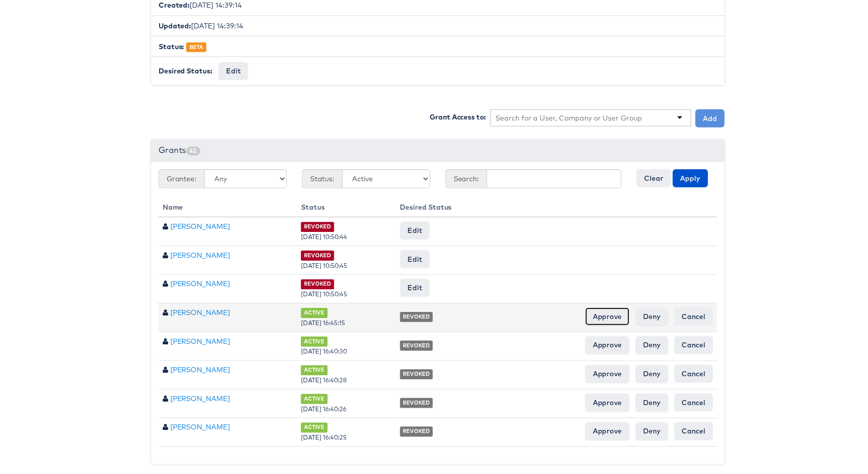
drag, startPoint x: 608, startPoint y: 312, endPoint x: 608, endPoint y: 322, distance: 10.2
click at [608, 312] on input "Approve" at bounding box center [609, 319] width 45 height 18
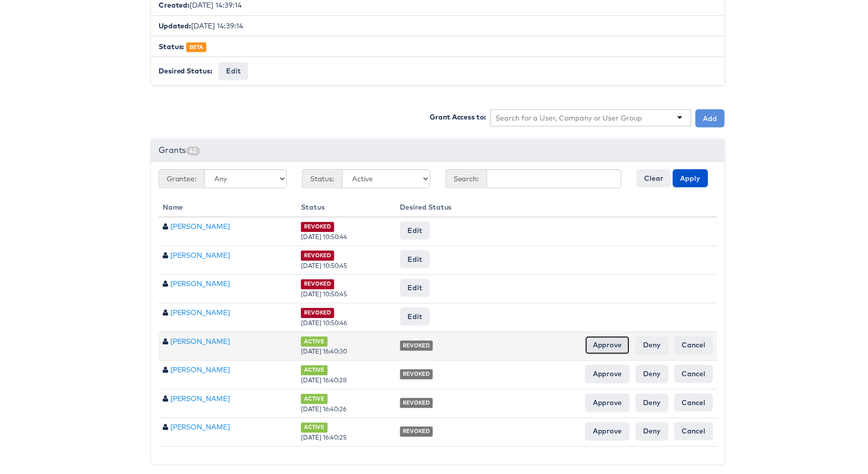
click at [605, 339] on input "Approve" at bounding box center [609, 348] width 45 height 18
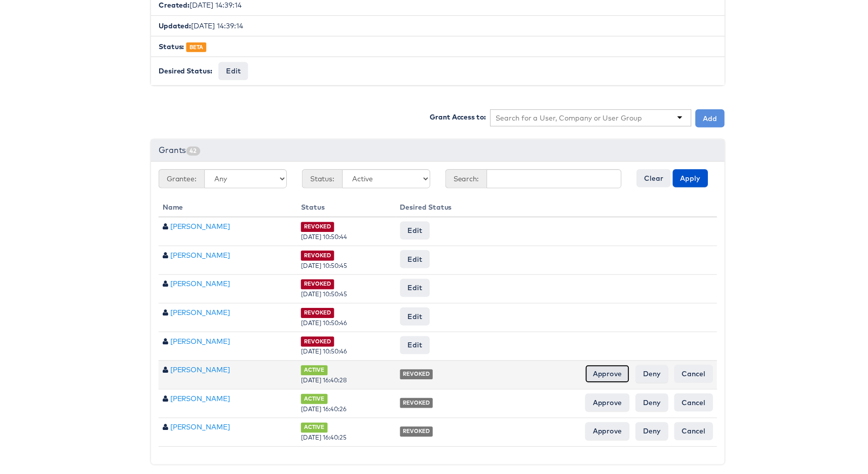
click at [606, 368] on input "Approve" at bounding box center [609, 377] width 45 height 18
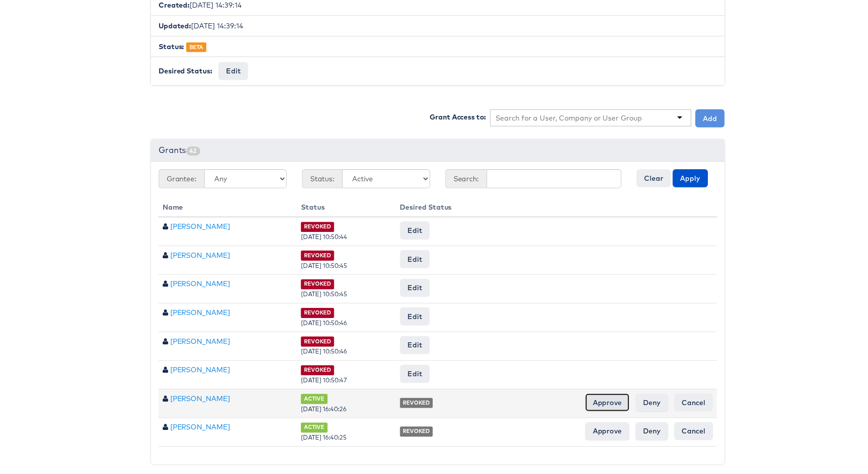
click at [602, 405] on input "Approve" at bounding box center [609, 405] width 45 height 18
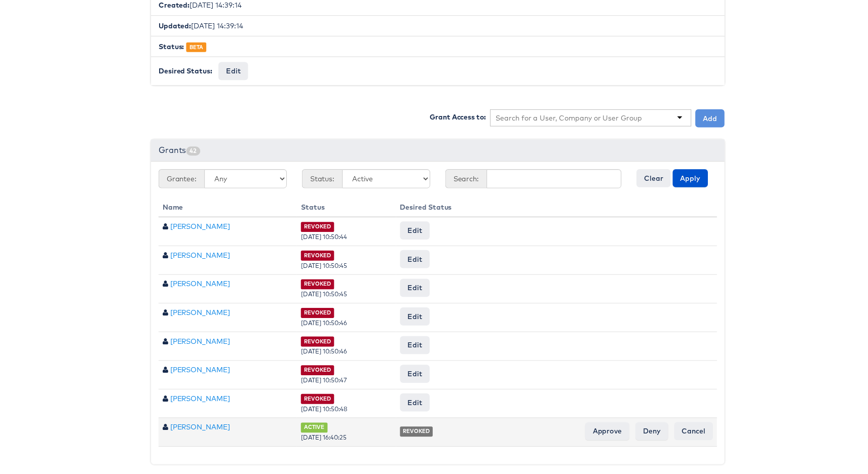
click at [602, 421] on td "REVOKED Approve Deny Cancel" at bounding box center [557, 435] width 323 height 29
click at [608, 426] on input "Approve" at bounding box center [609, 434] width 45 height 18
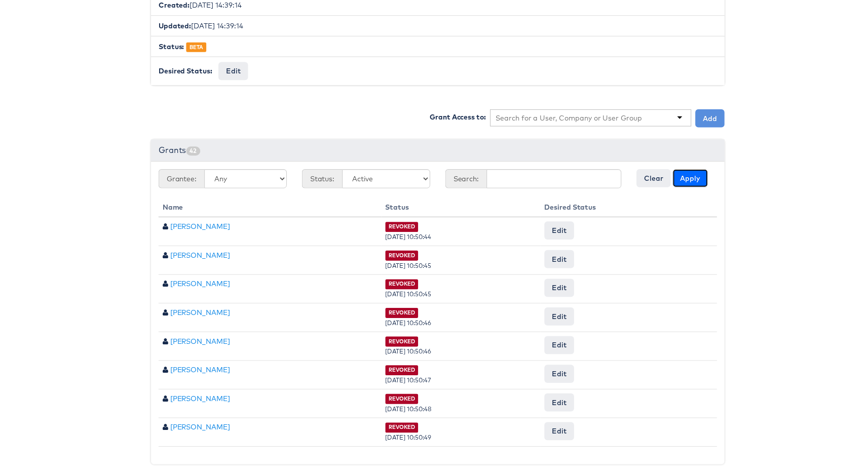
click at [690, 170] on button "Apply" at bounding box center [692, 179] width 35 height 18
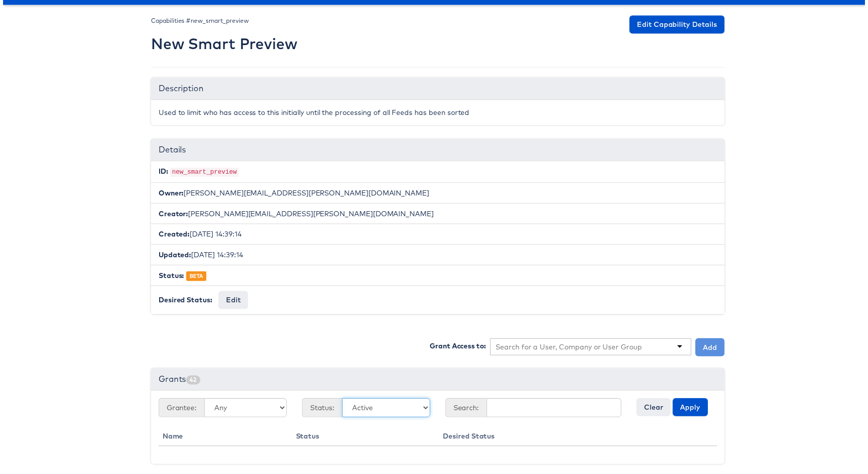
click at [404, 401] on select "Any Active Pending Denied Revoked Expired" at bounding box center [386, 410] width 89 height 19
select select "REVOKED"
click at [682, 410] on button "Apply" at bounding box center [692, 410] width 35 height 18
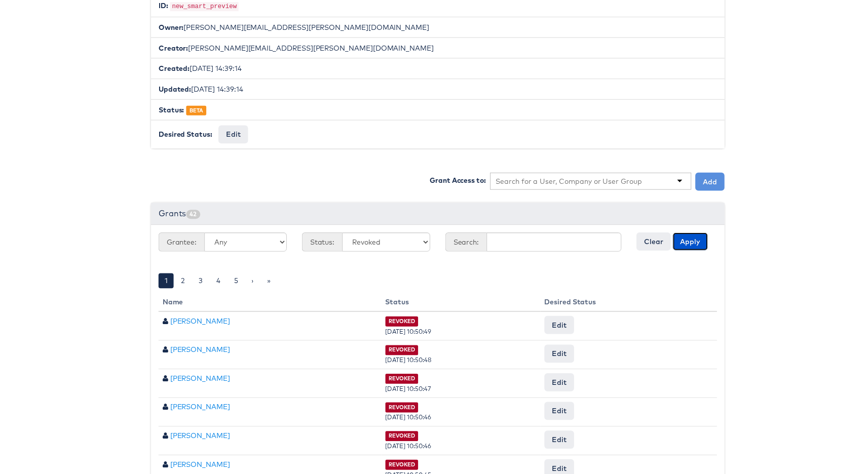
scroll to position [371, 0]
